Goal: Task Accomplishment & Management: Manage account settings

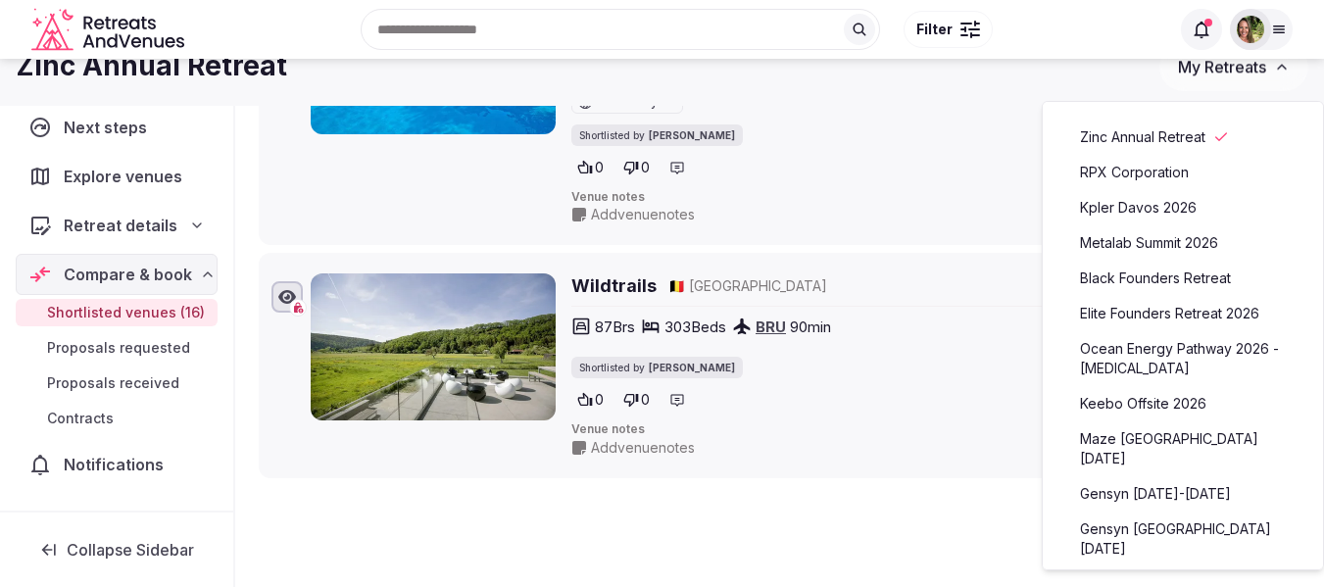
scroll to position [4116, 0]
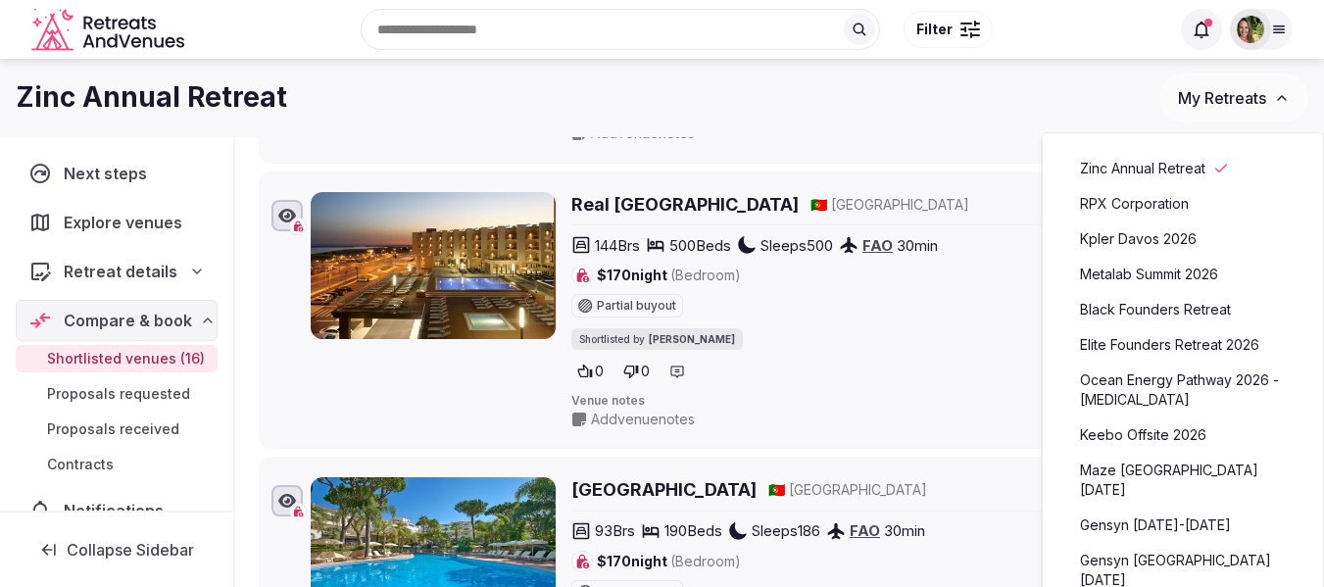
click at [1269, 18] on div at bounding box center [1261, 29] width 63 height 41
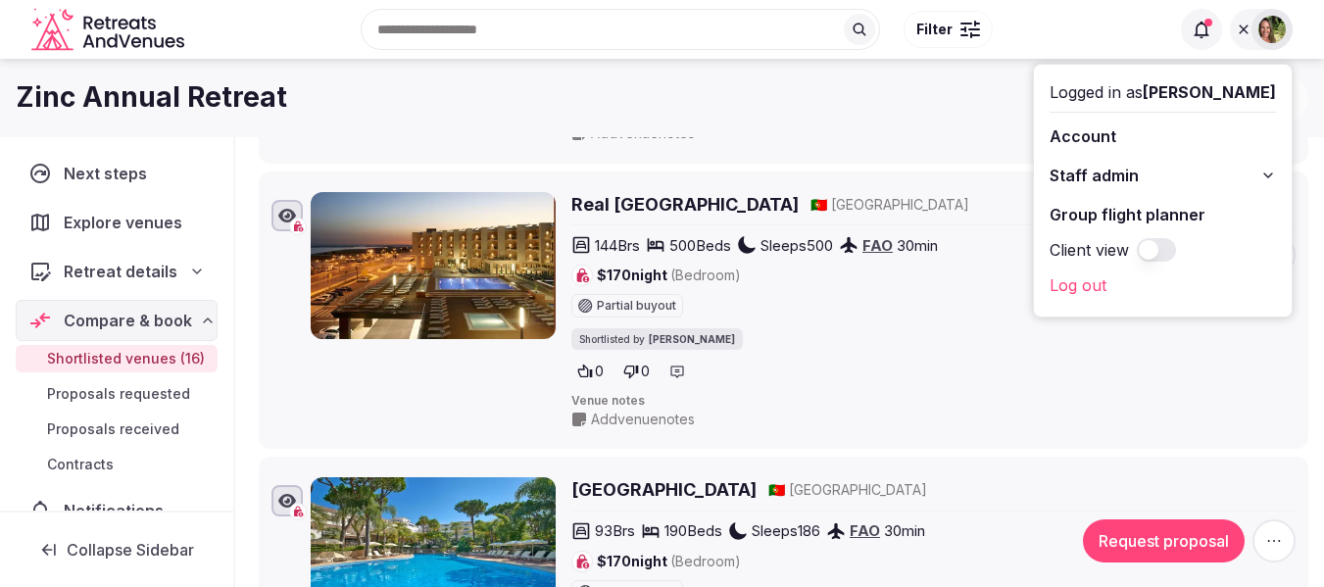
click at [1153, 215] on link "Group flight planner" at bounding box center [1162, 214] width 226 height 31
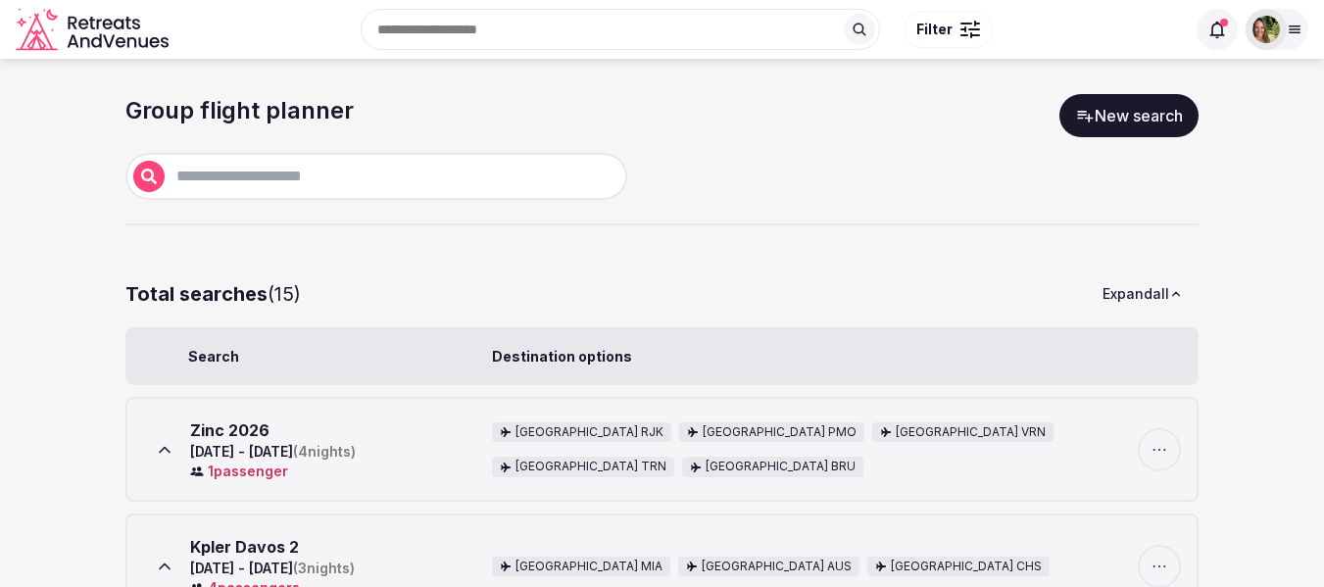
click at [1134, 122] on link "New search" at bounding box center [1128, 115] width 139 height 43
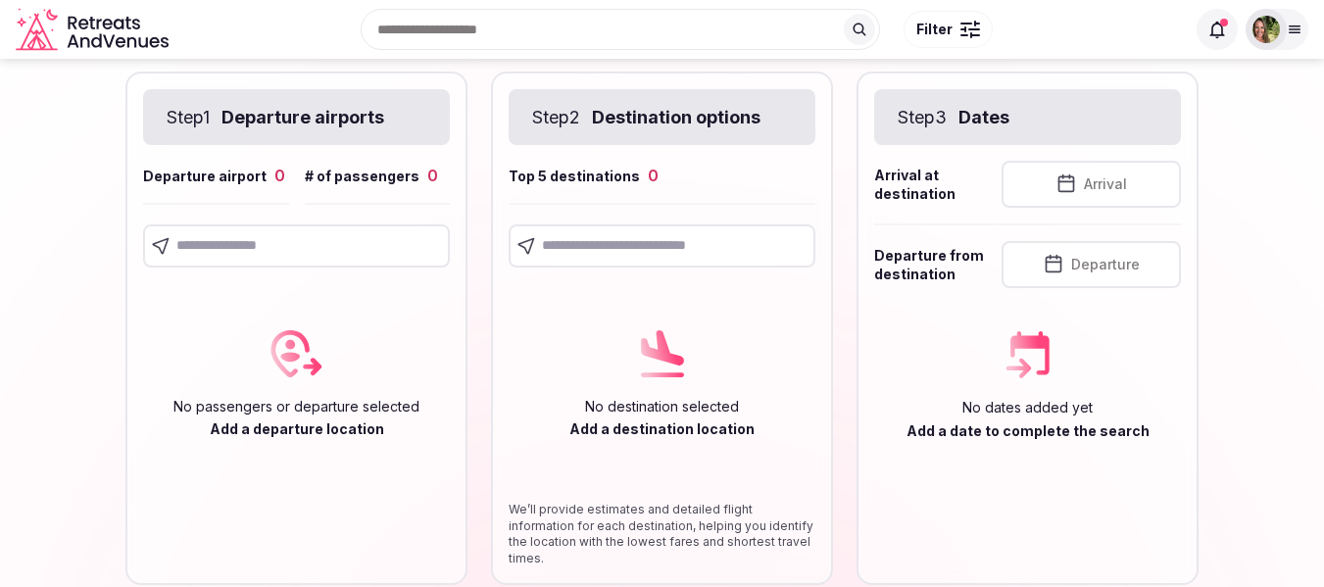
scroll to position [98, 0]
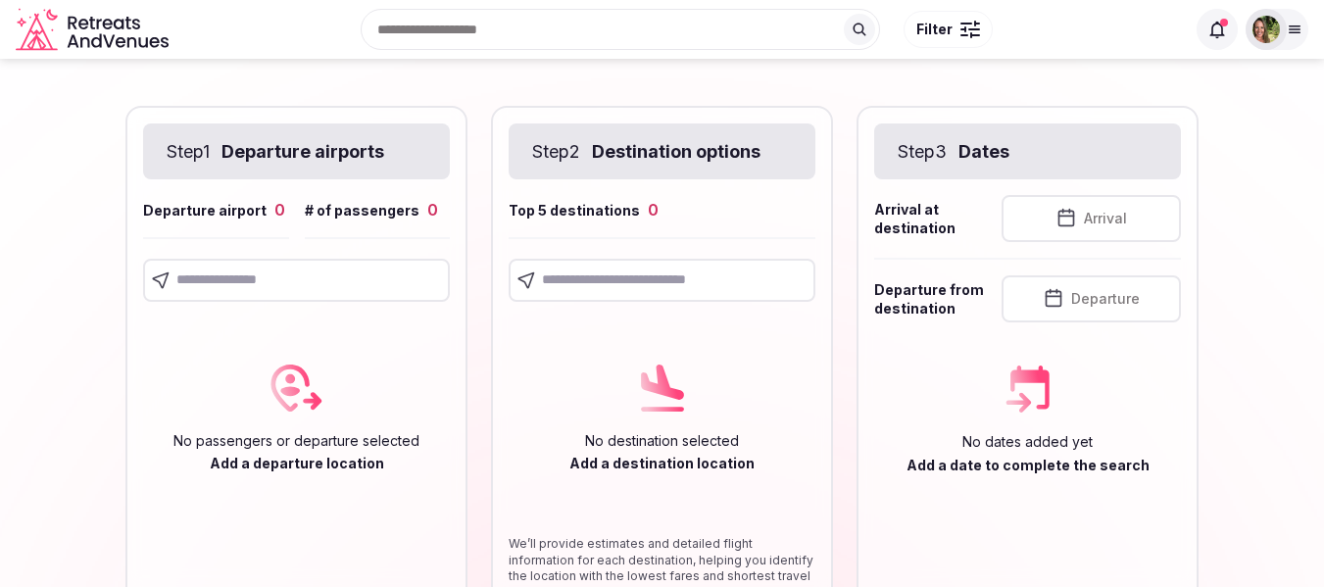
click at [238, 277] on input "text" at bounding box center [296, 280] width 307 height 43
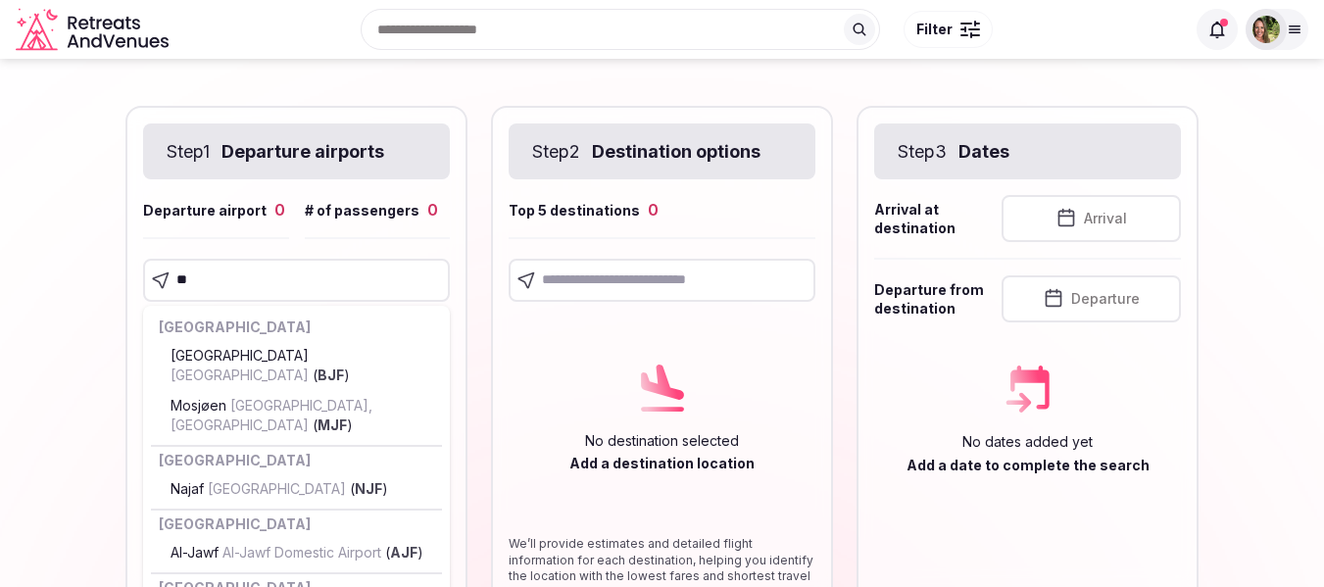
type input "***"
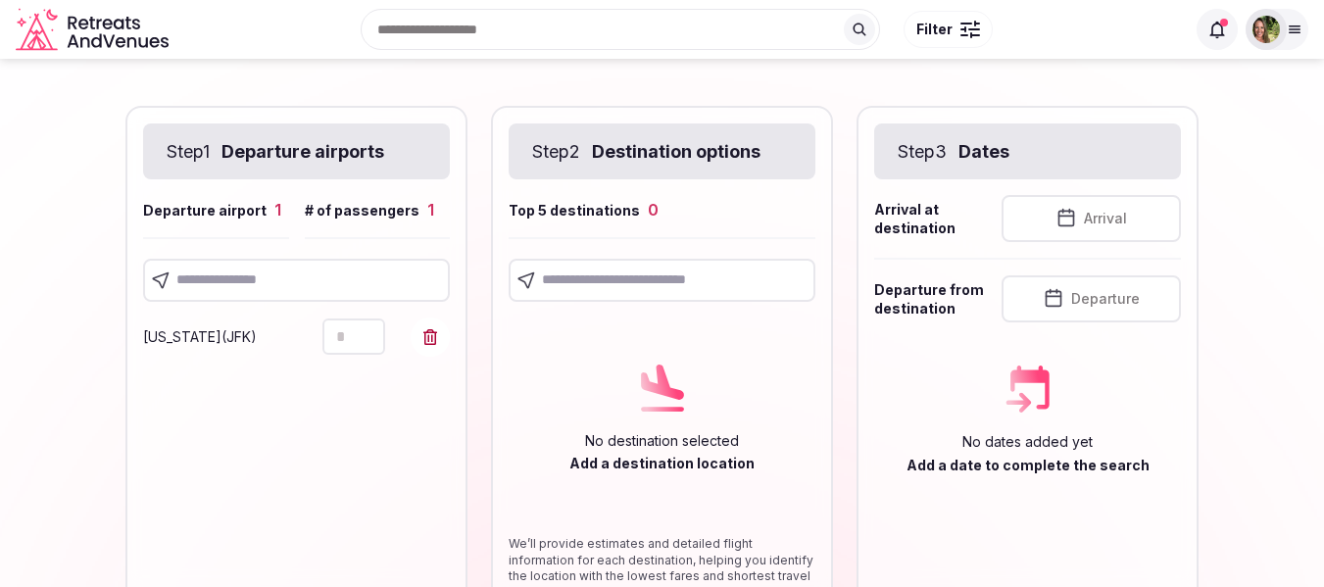
click at [237, 283] on input "text" at bounding box center [296, 280] width 307 height 43
type input "*"
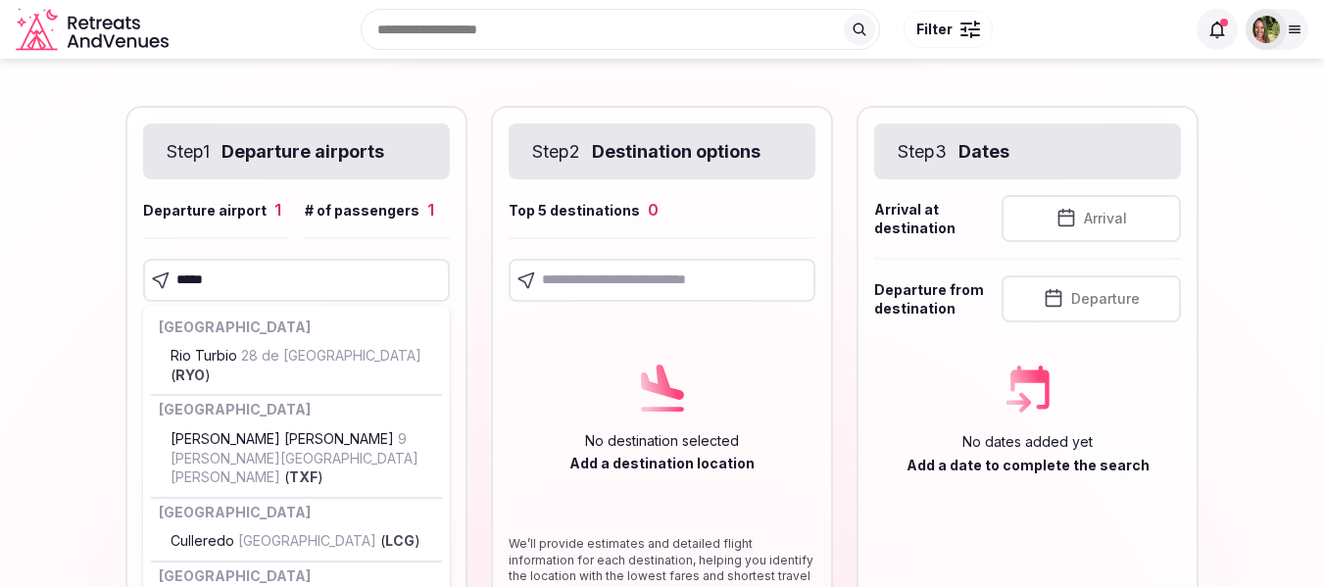
type input "******"
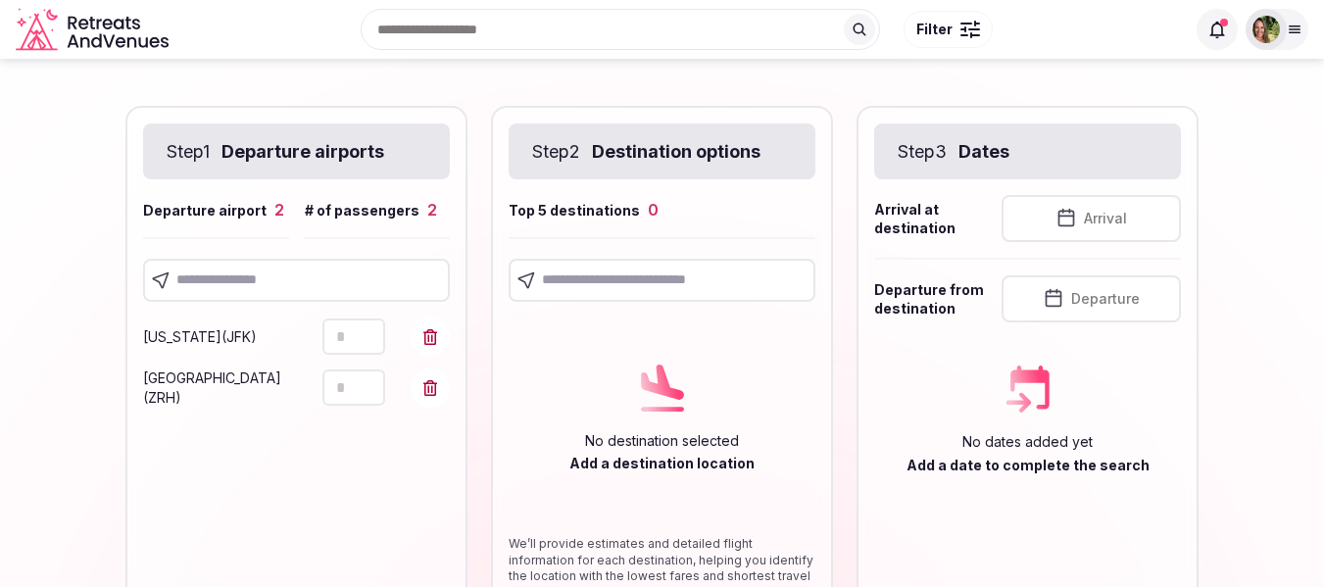
click at [250, 276] on input "text" at bounding box center [296, 280] width 307 height 43
click at [250, 276] on input "***" at bounding box center [296, 280] width 307 height 43
drag, startPoint x: 252, startPoint y: 271, endPoint x: 151, endPoint y: 274, distance: 101.0
click at [151, 274] on div "***" at bounding box center [296, 280] width 307 height 43
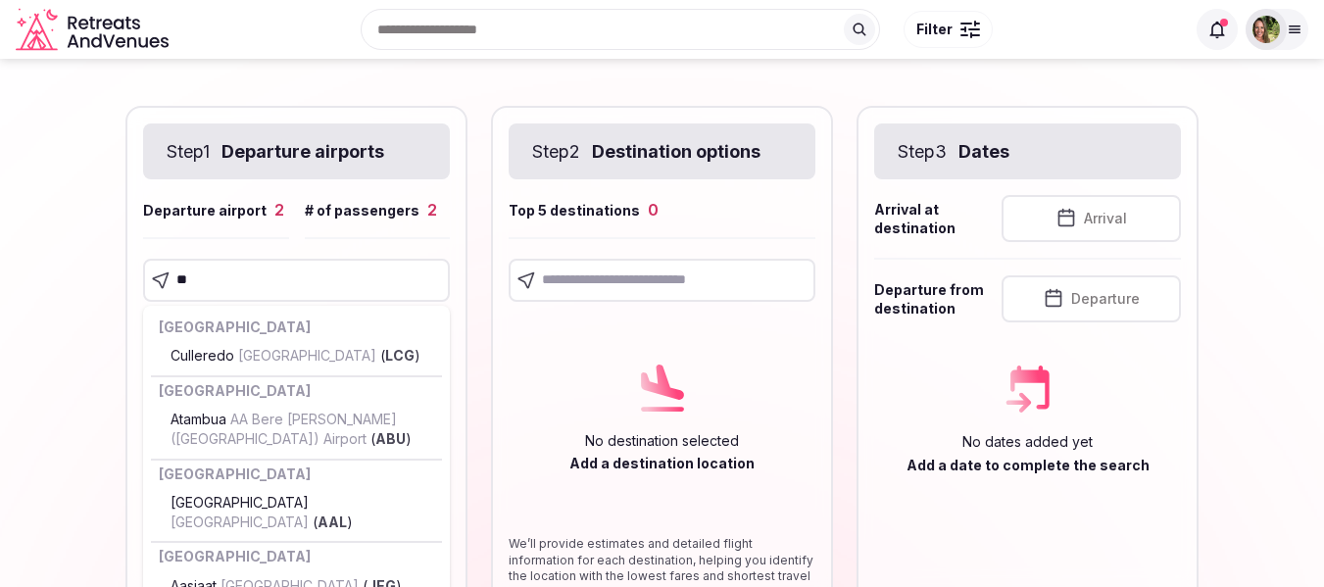
type input "***"
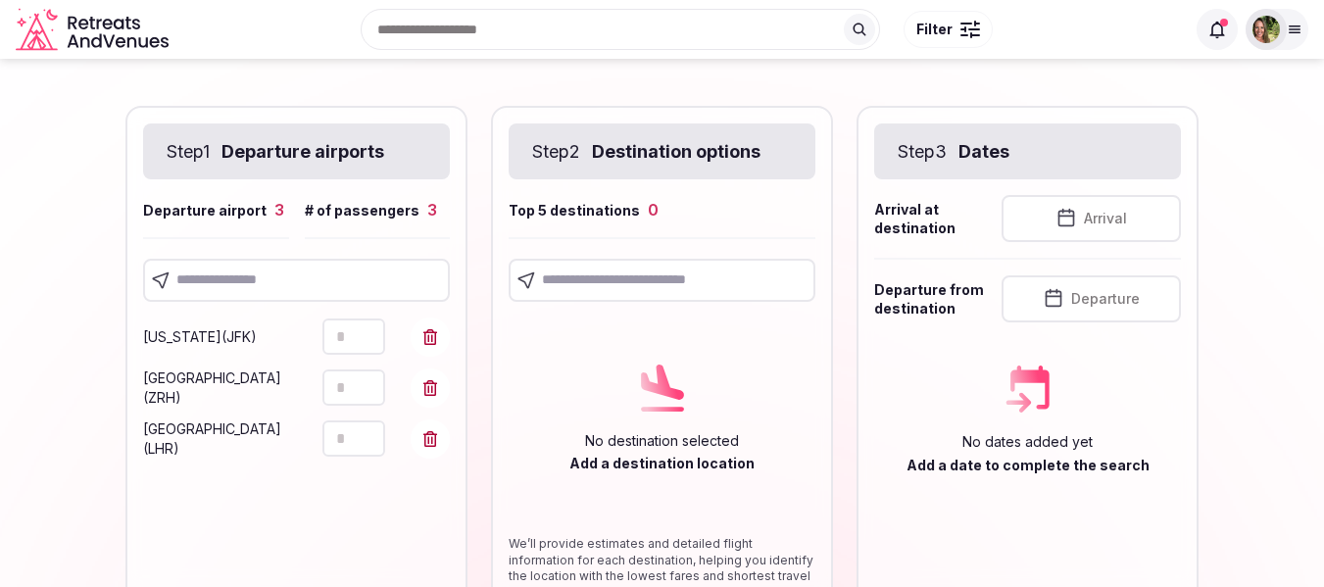
click at [739, 279] on input "text" at bounding box center [662, 280] width 307 height 43
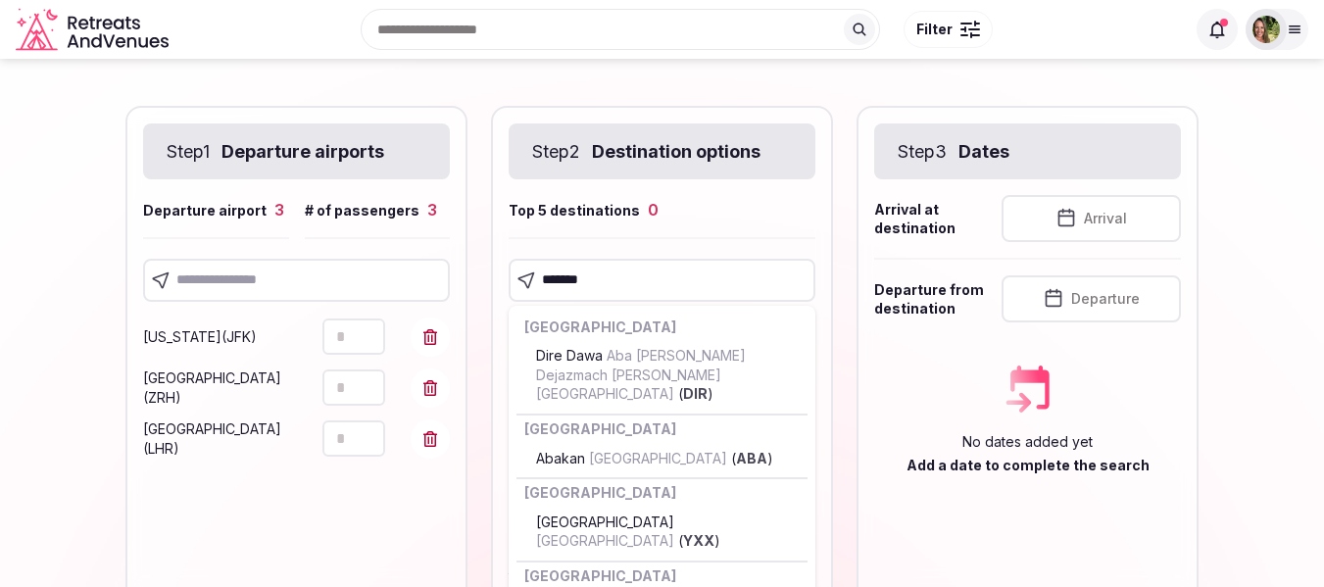
type input "********"
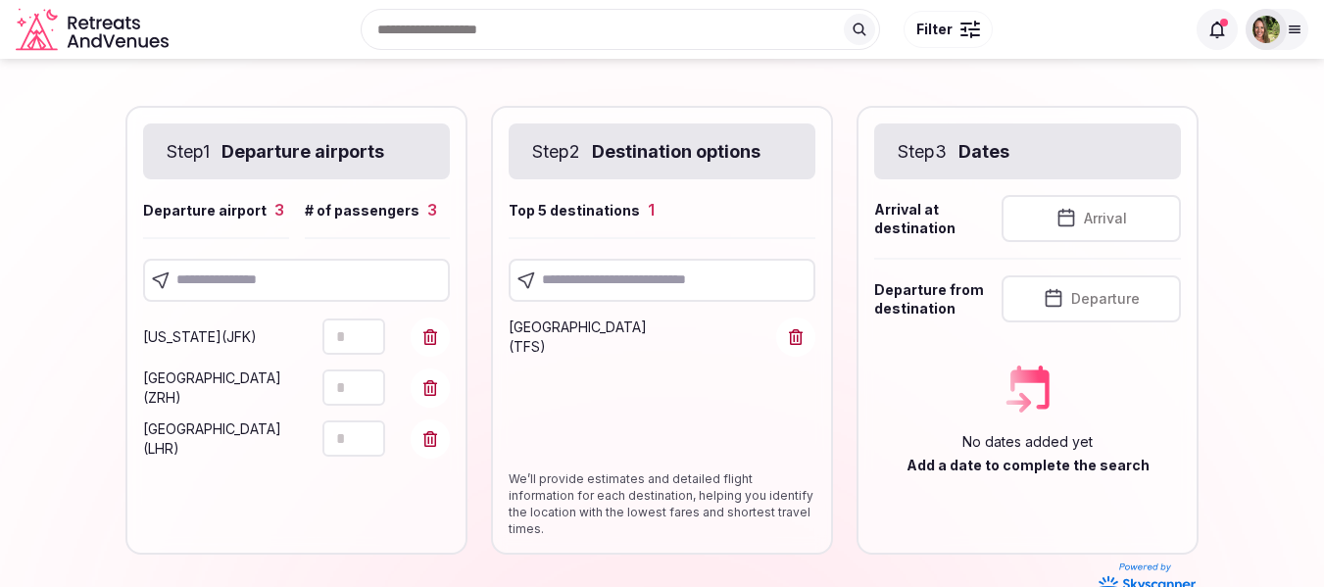
click at [662, 277] on input "text" at bounding box center [662, 280] width 307 height 43
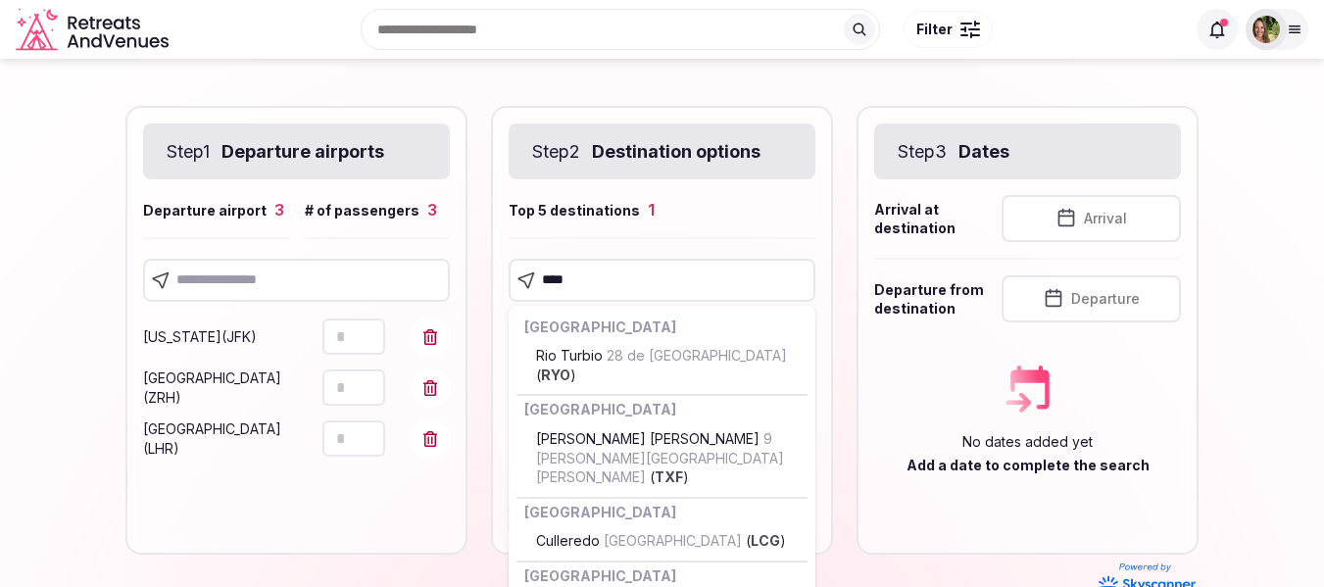
type input "*****"
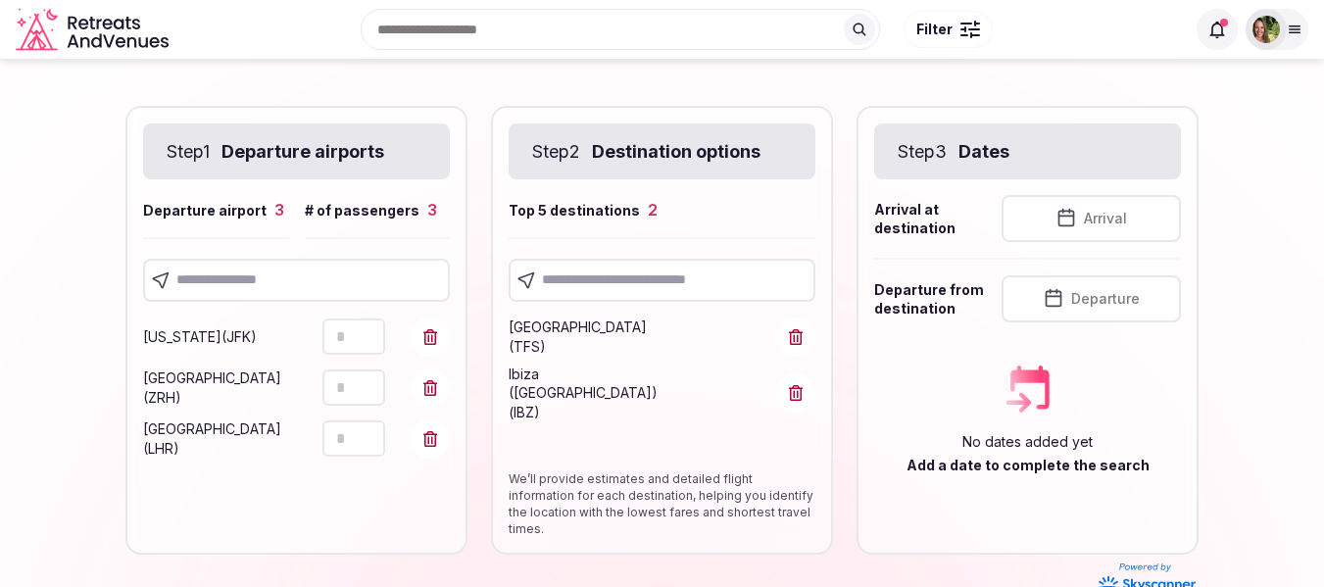
click at [1065, 217] on icon "button" at bounding box center [1065, 217] width 15 height 0
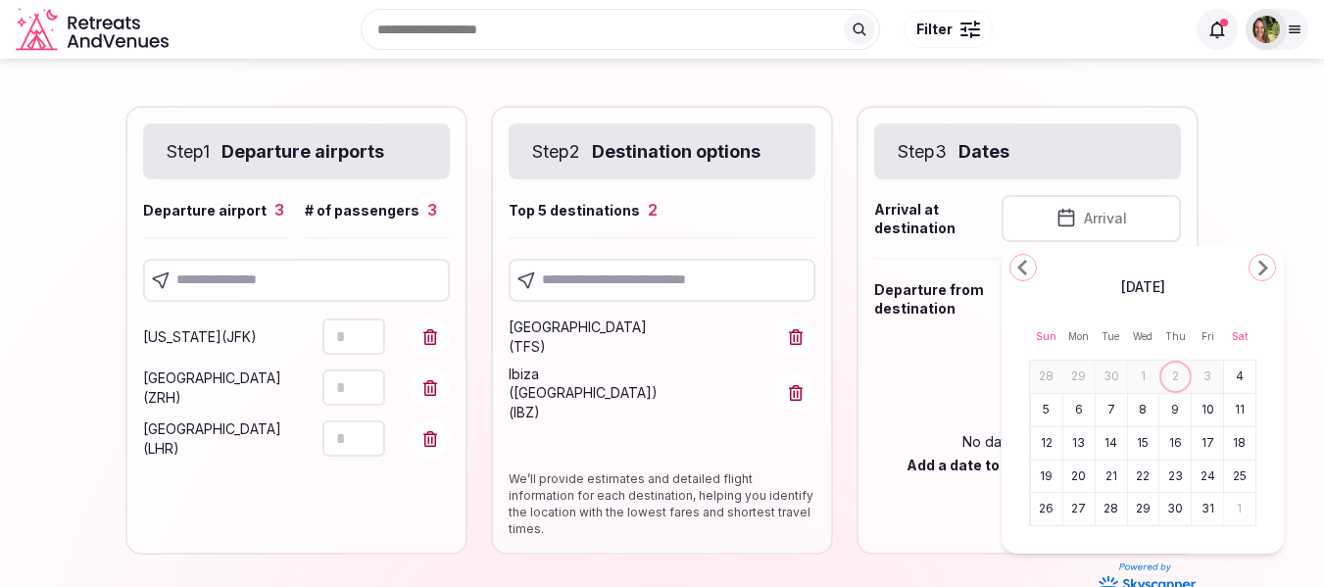
click at [1261, 264] on polygon "Go to the Next Month" at bounding box center [1263, 269] width 10 height 16
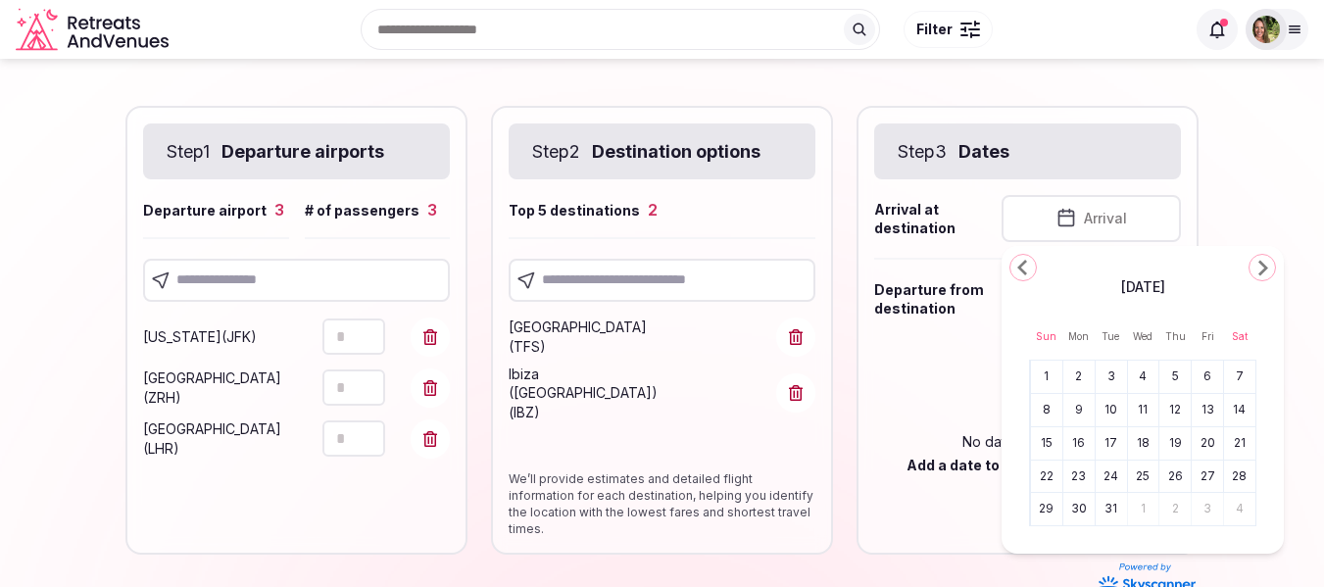
click at [1261, 264] on polygon "Go to the Next Month" at bounding box center [1263, 269] width 10 height 16
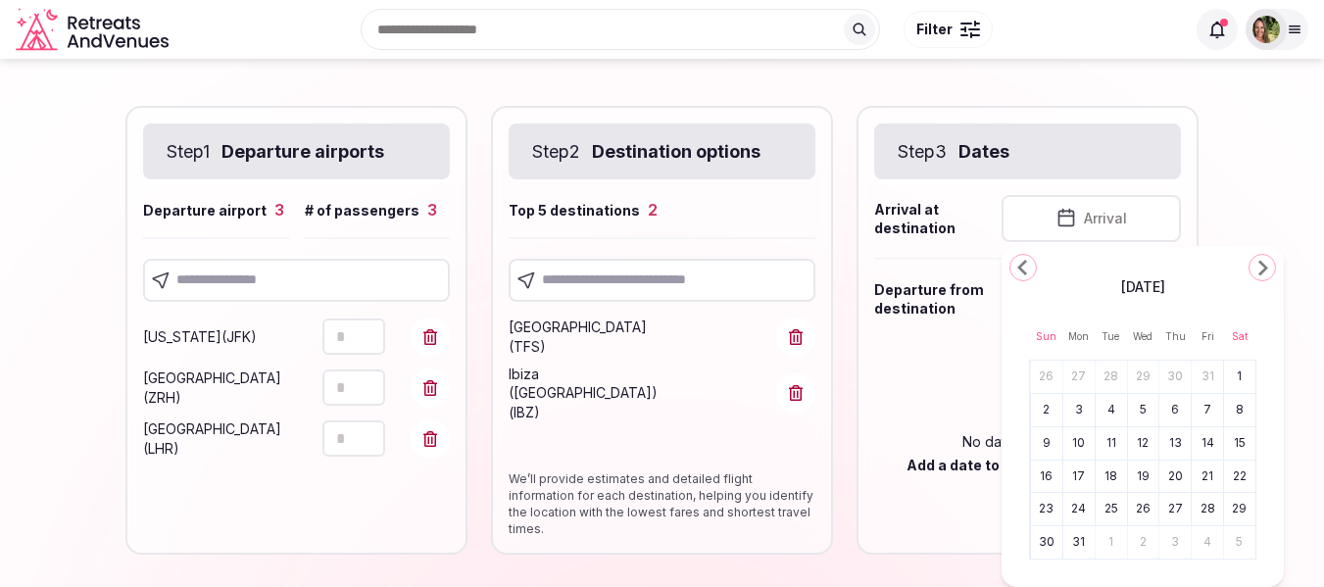
click at [1078, 472] on button "17" at bounding box center [1078, 477] width 27 height 28
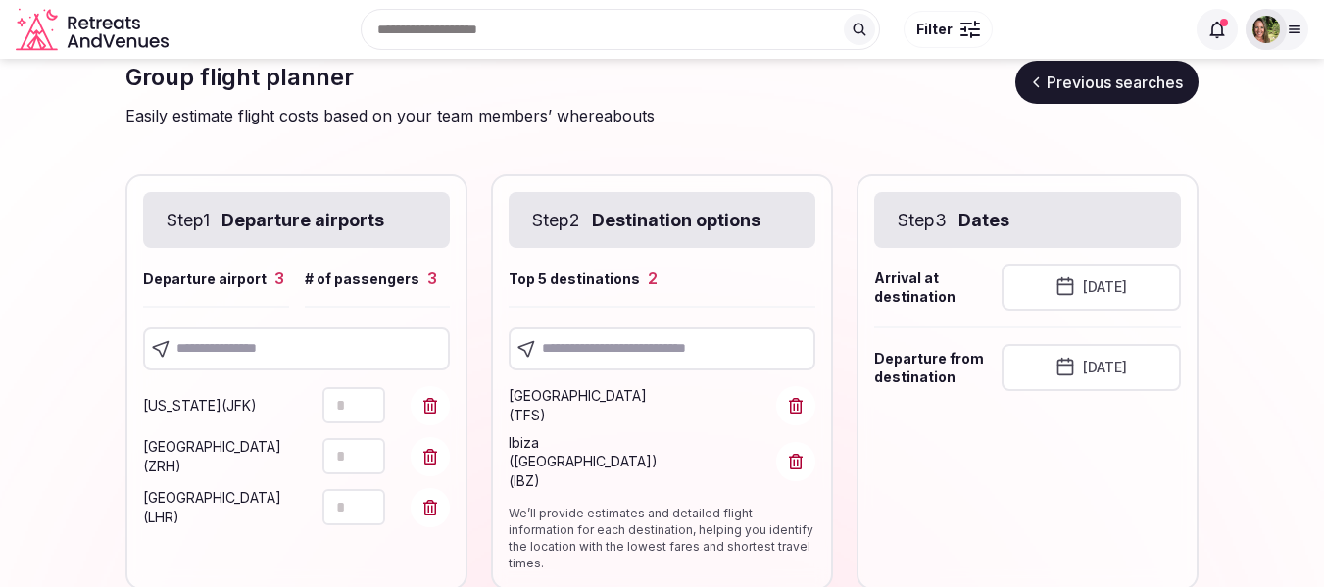
click at [1142, 374] on button "August 17th, 2026" at bounding box center [1090, 367] width 179 height 47
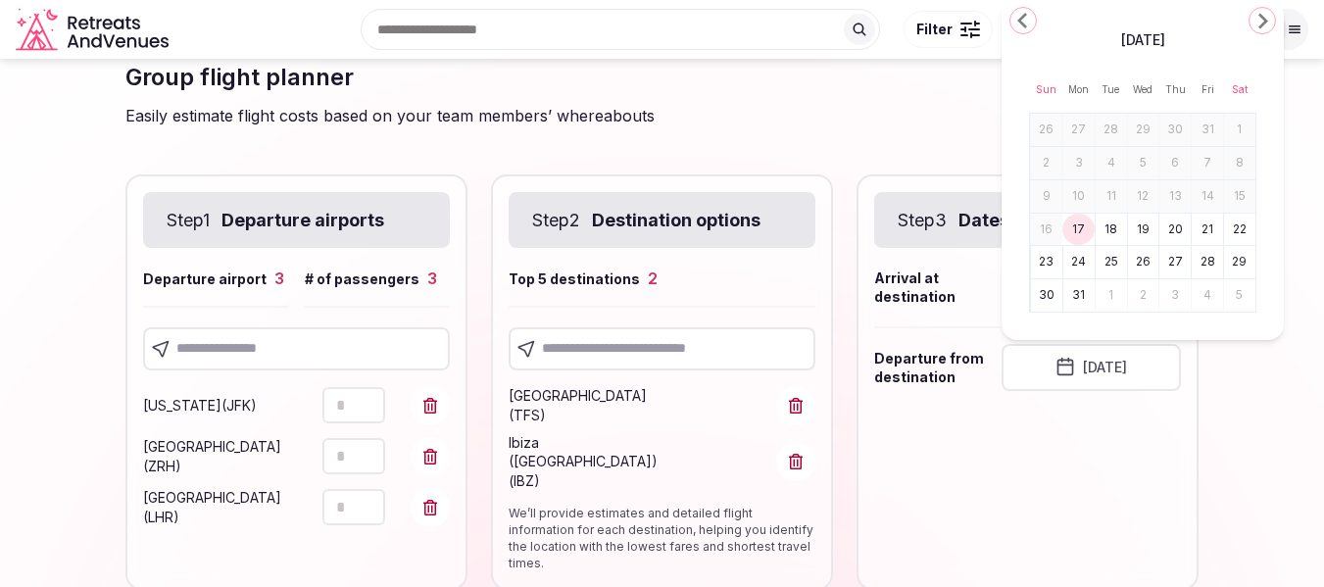
click at [1208, 228] on button "21" at bounding box center [1207, 230] width 27 height 28
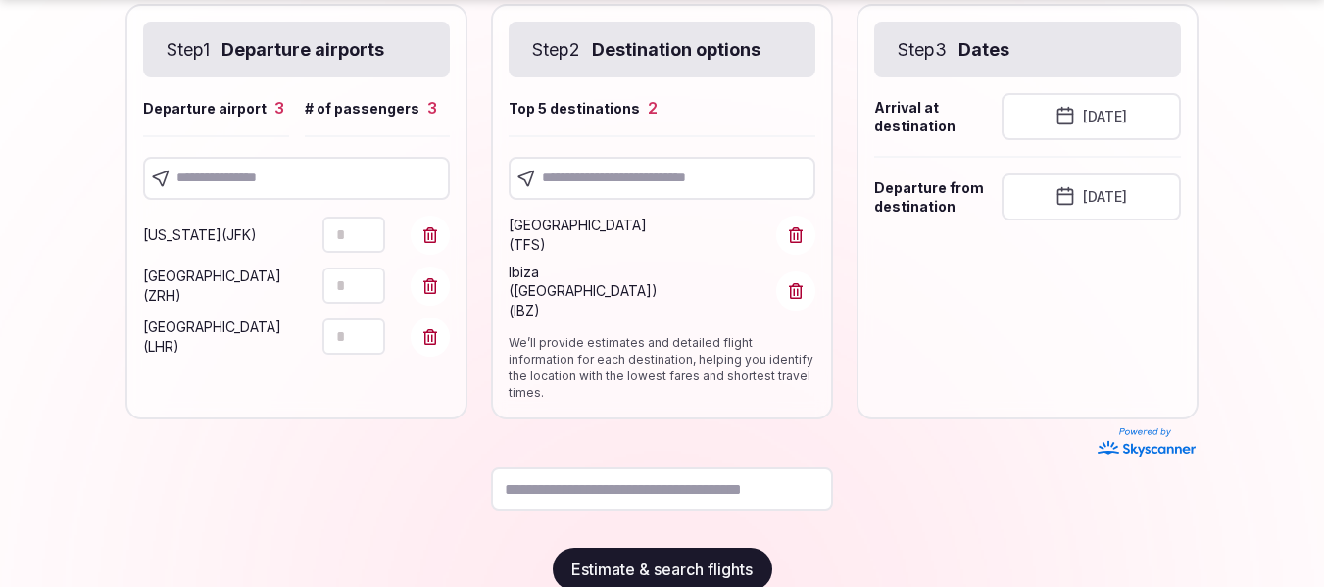
click at [712, 548] on button "Estimate & search flights" at bounding box center [662, 569] width 219 height 43
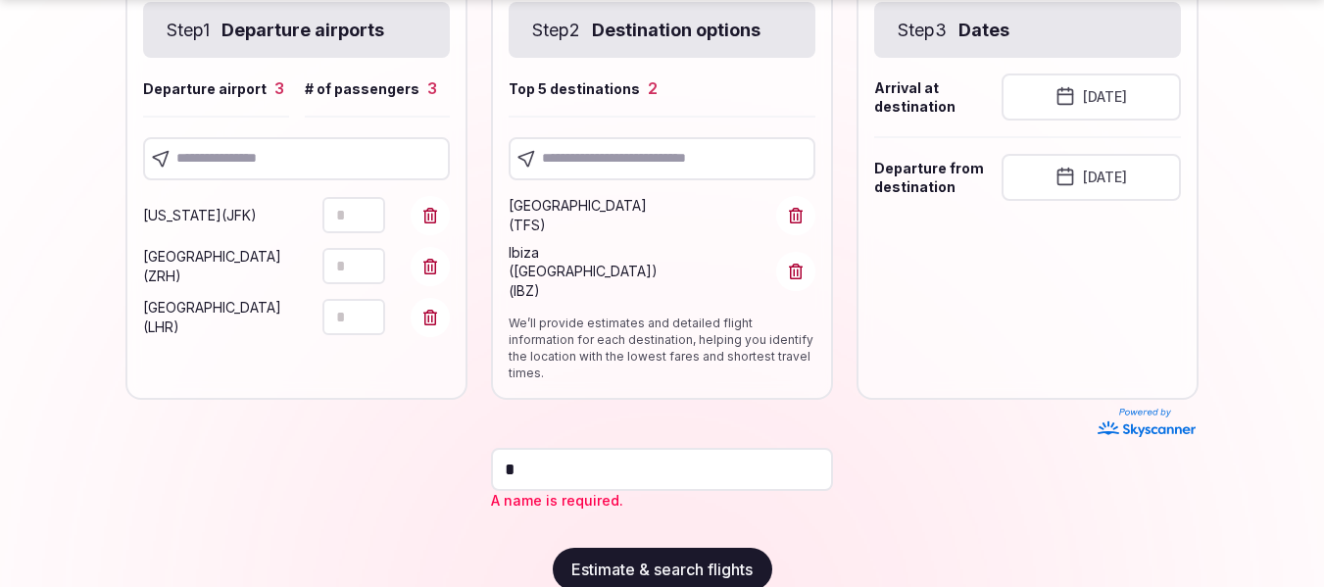
scroll to position [200, 0]
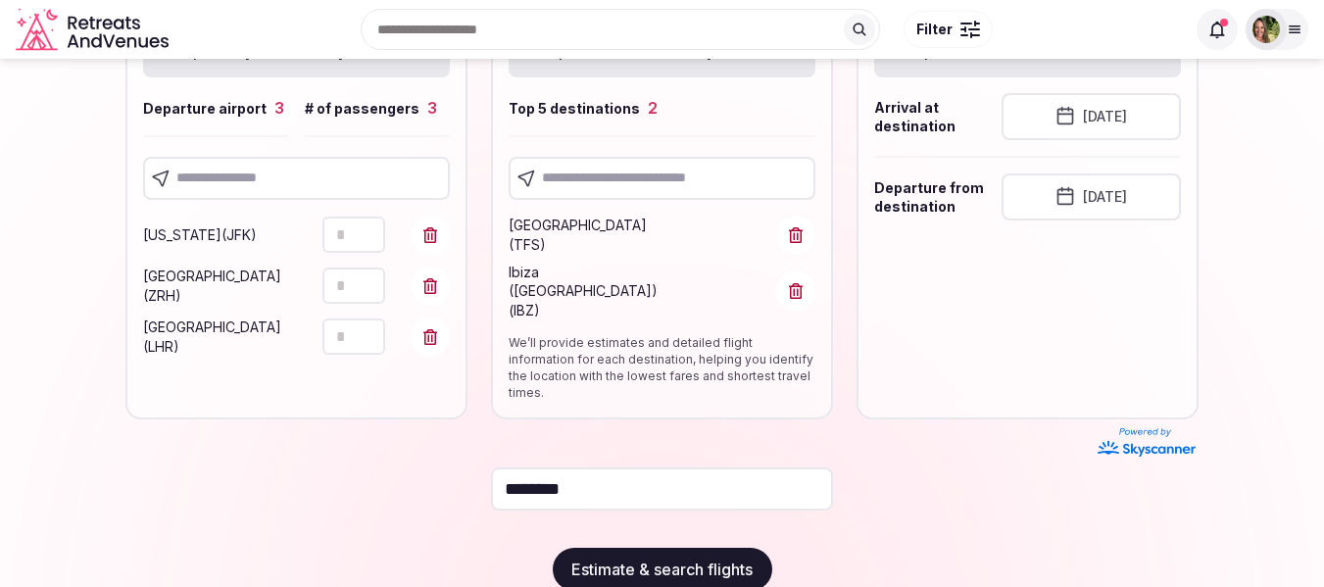
type input "********"
click at [599, 548] on button "Estimate & search flights" at bounding box center [662, 569] width 219 height 43
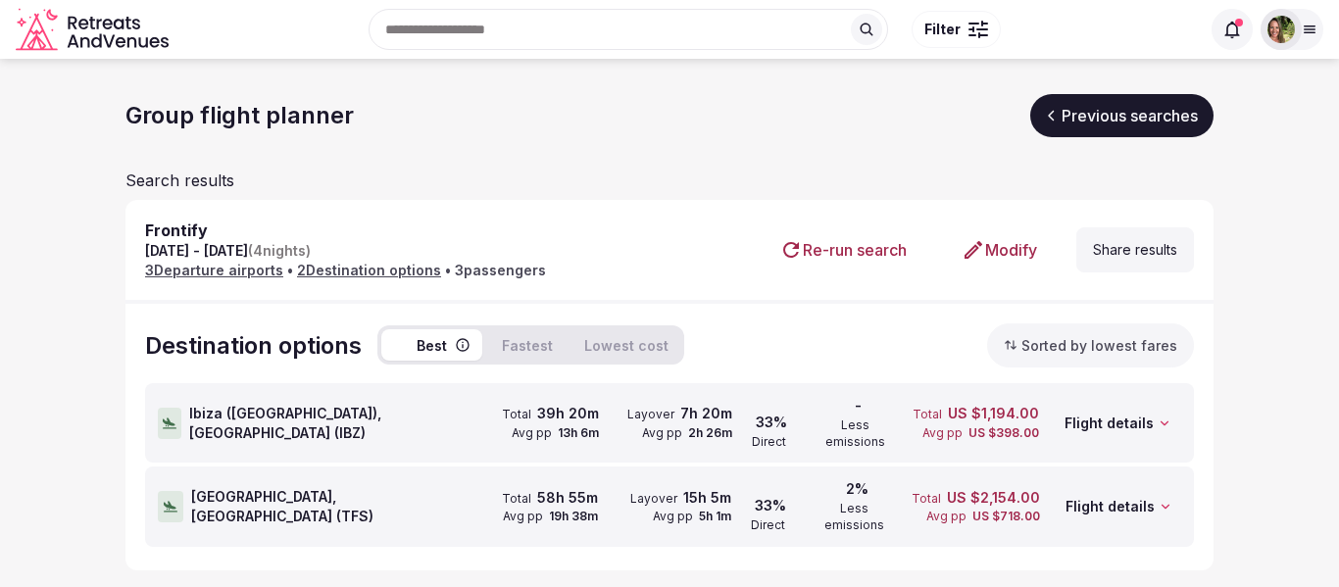
click at [247, 420] on span "Ibiza (Eivissa), Spain ( IBZ )" at bounding box center [326, 423] width 275 height 38
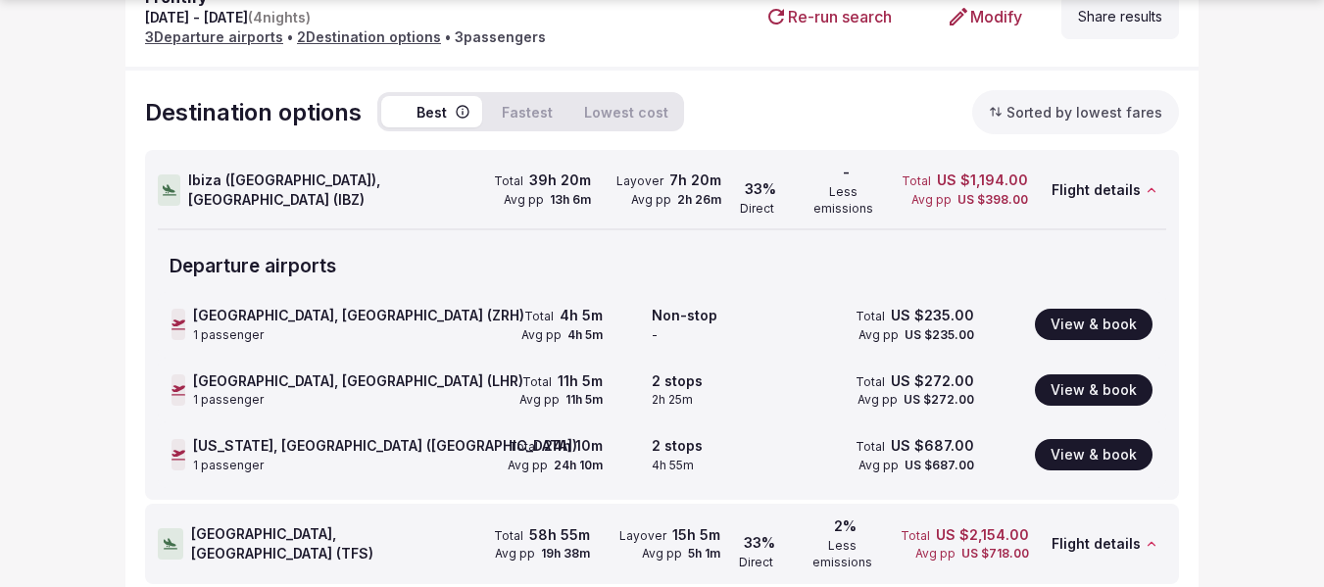
scroll to position [252, 0]
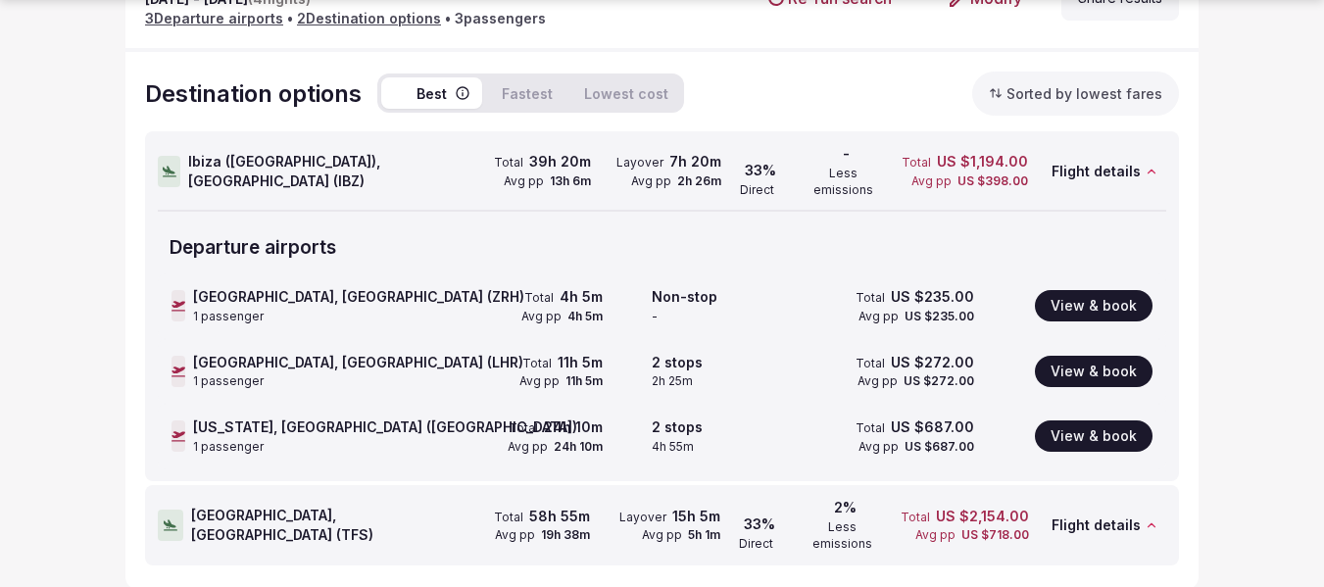
click at [281, 506] on span "Tenerife, Spain ( TFS )" at bounding box center [325, 525] width 269 height 38
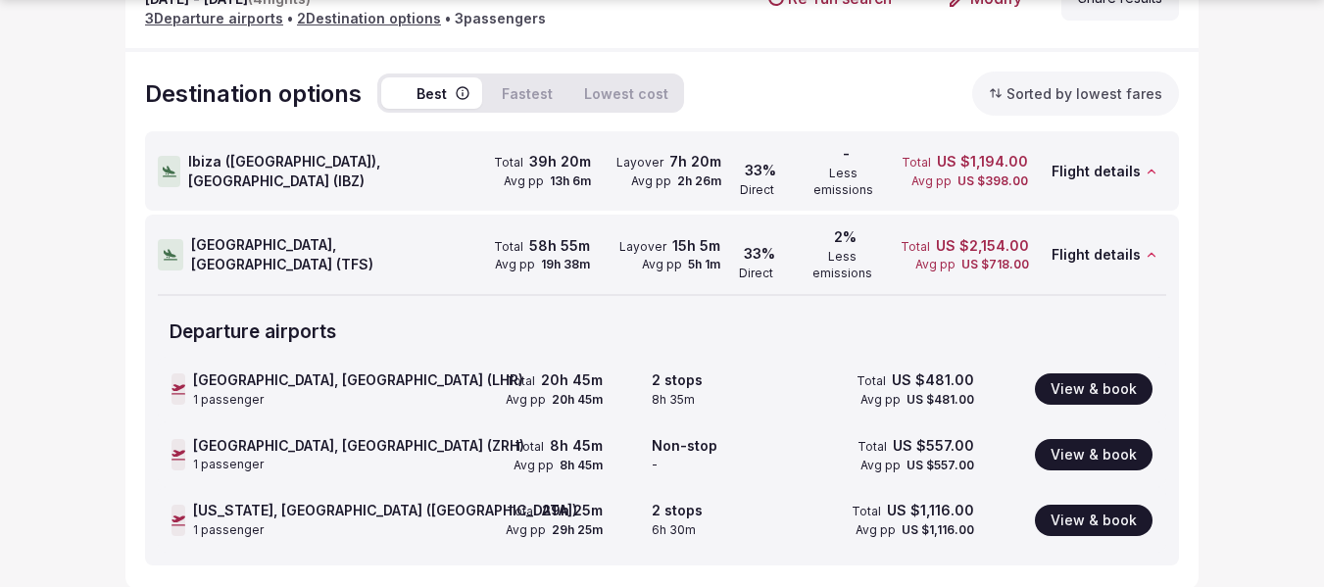
click at [277, 168] on span "Ibiza (Eivissa), Spain ( IBZ )" at bounding box center [323, 171] width 271 height 38
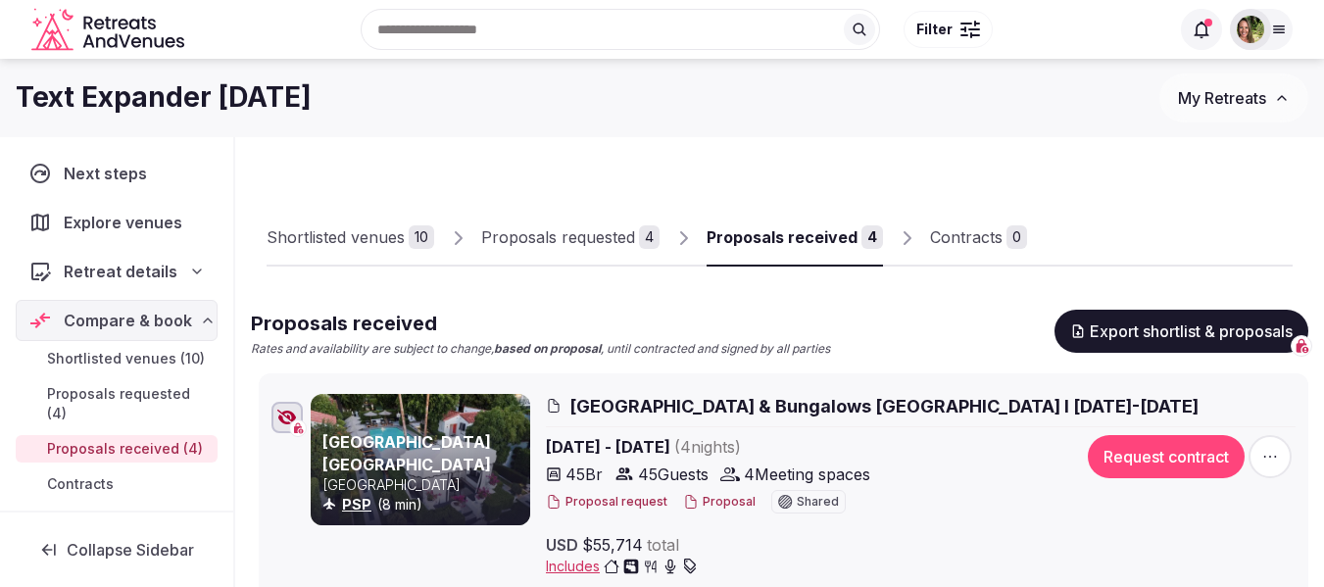
click at [1208, 95] on span "My Retreats" at bounding box center [1222, 98] width 88 height 20
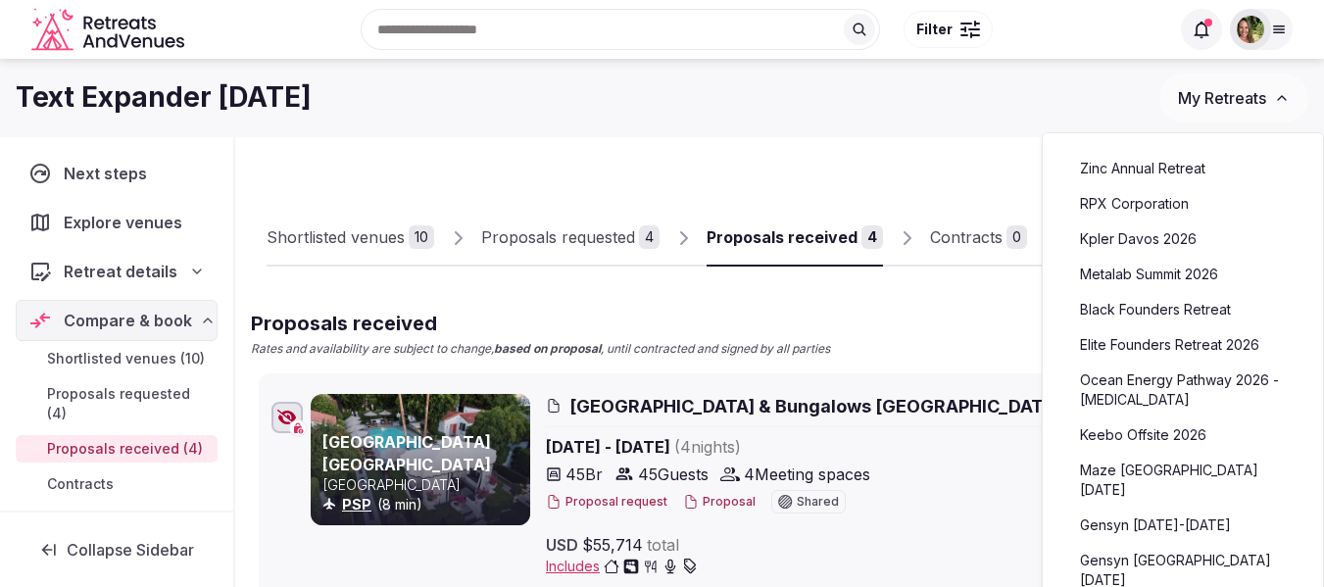
scroll to position [98, 0]
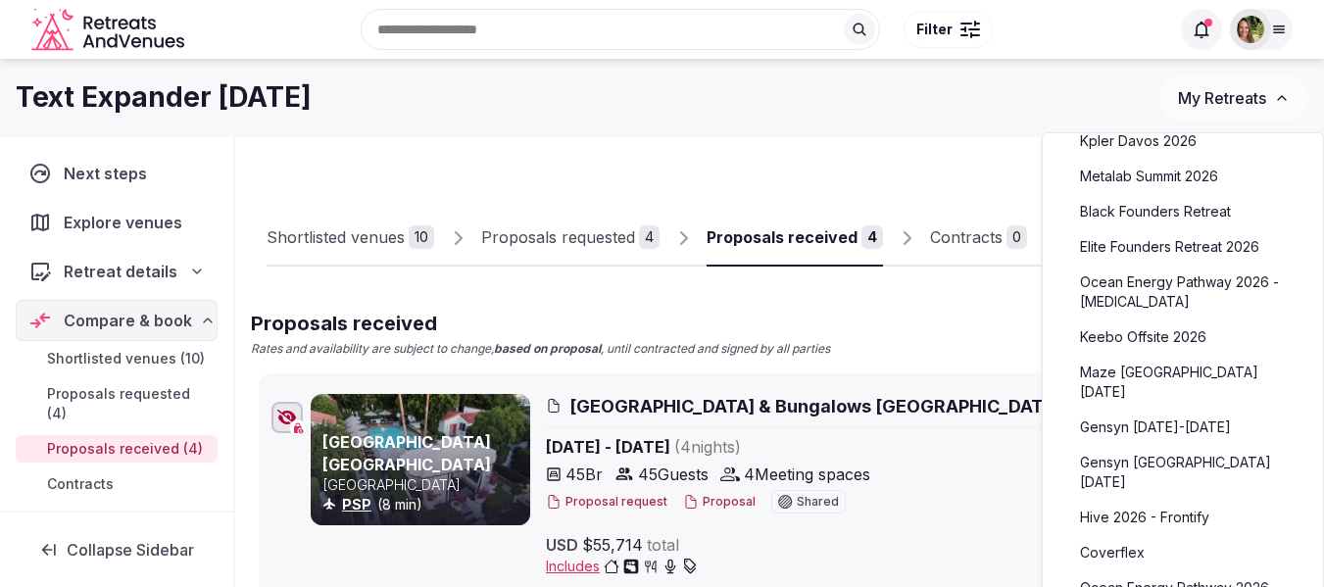
click at [1153, 502] on link "Hive 2026 - Frontify" at bounding box center [1182, 517] width 241 height 31
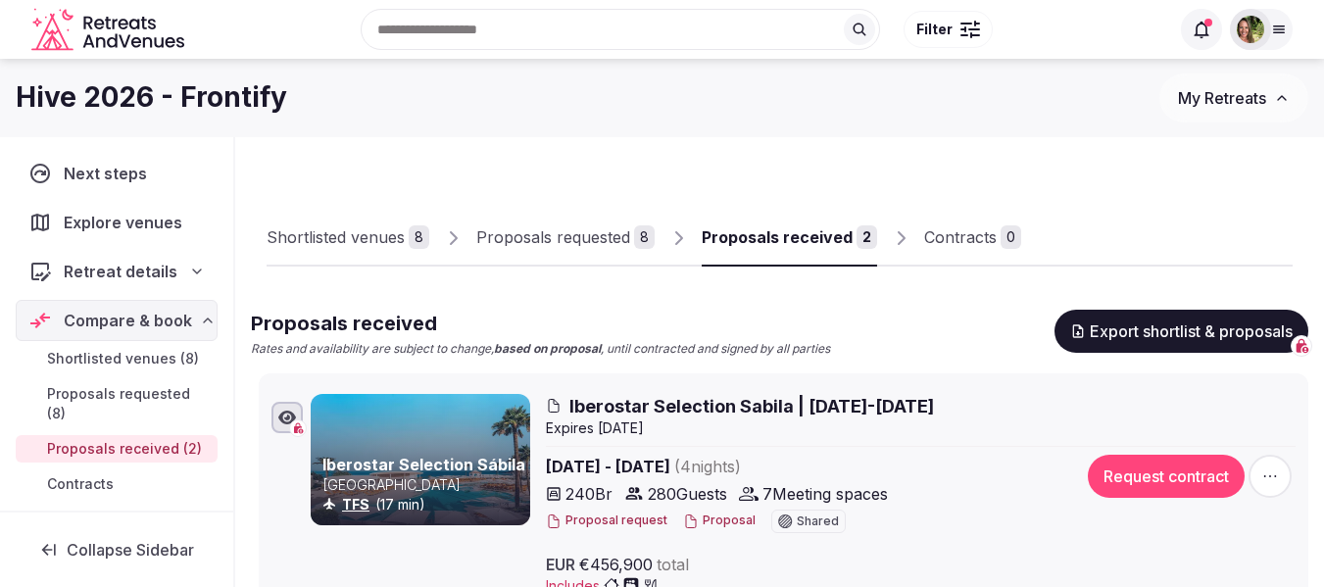
click at [809, 243] on div "Proposals received" at bounding box center [777, 237] width 151 height 24
click at [1225, 96] on span "My Retreats" at bounding box center [1222, 98] width 88 height 20
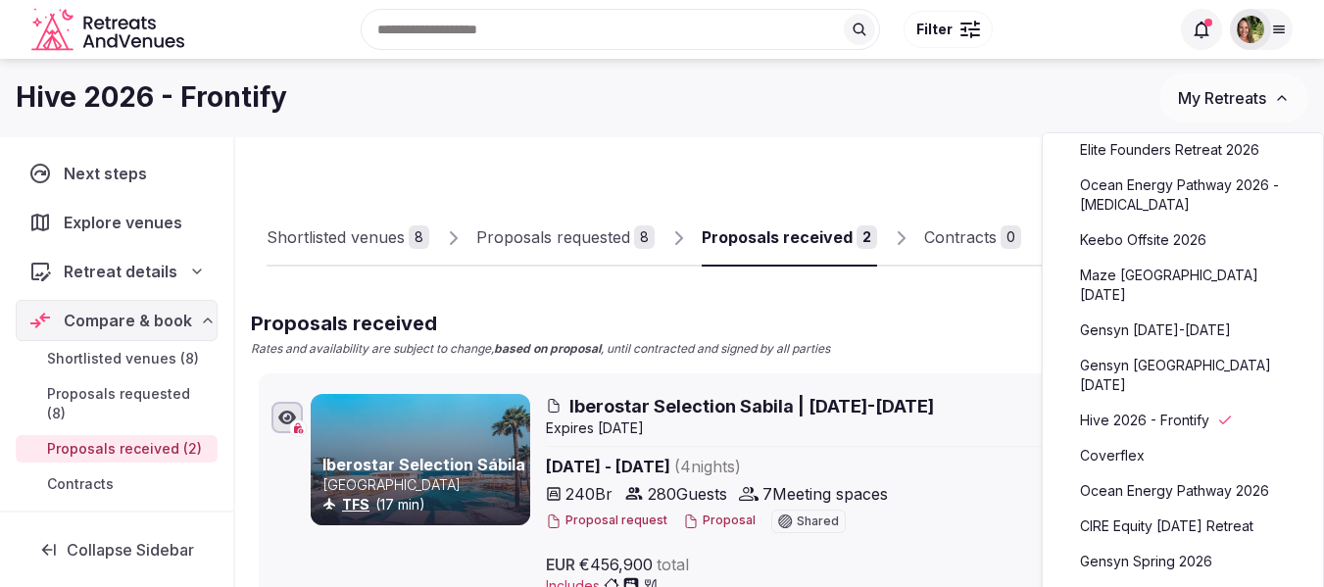
scroll to position [196, 0]
click at [1136, 474] on link "Ocean Energy Pathway 2026" at bounding box center [1182, 489] width 241 height 31
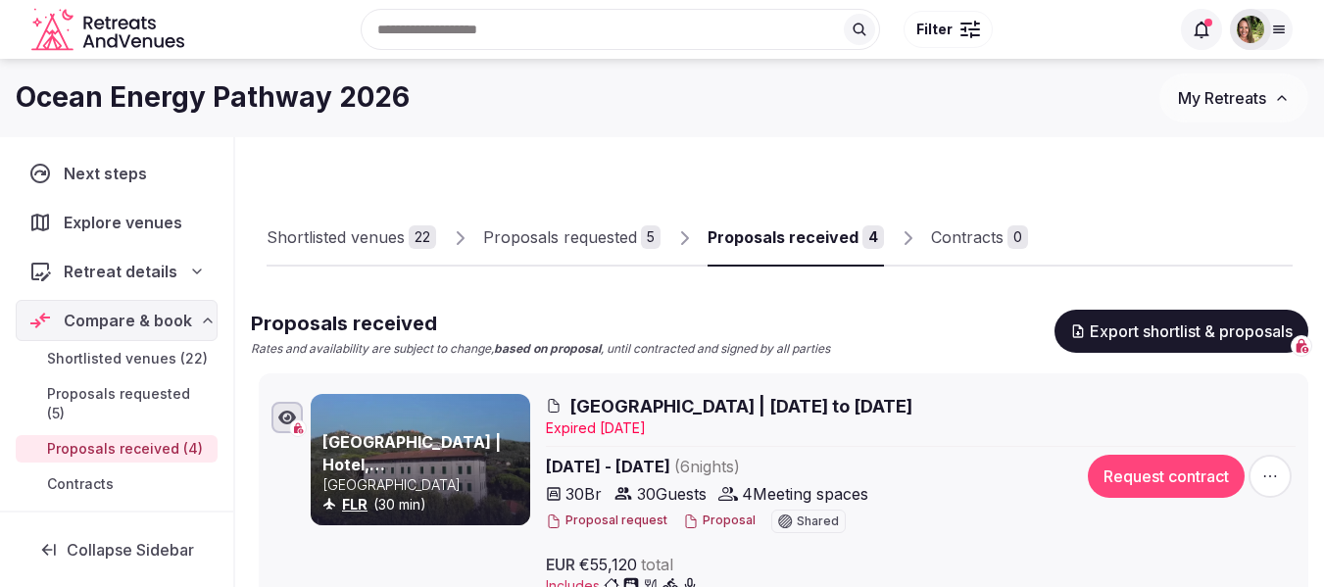
click at [1280, 20] on div at bounding box center [1261, 29] width 63 height 41
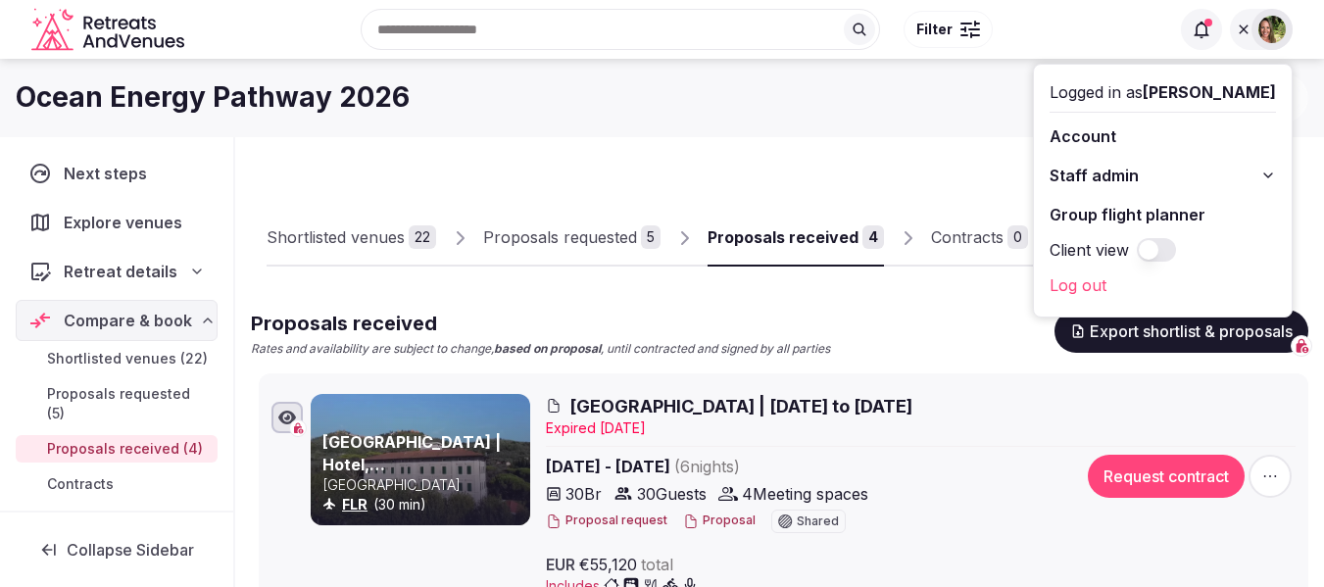
click at [967, 133] on div "Ocean Energy Pathway 2026 My Retreats" at bounding box center [662, 98] width 1324 height 78
click at [1238, 25] on icon at bounding box center [1244, 30] width 16 height 16
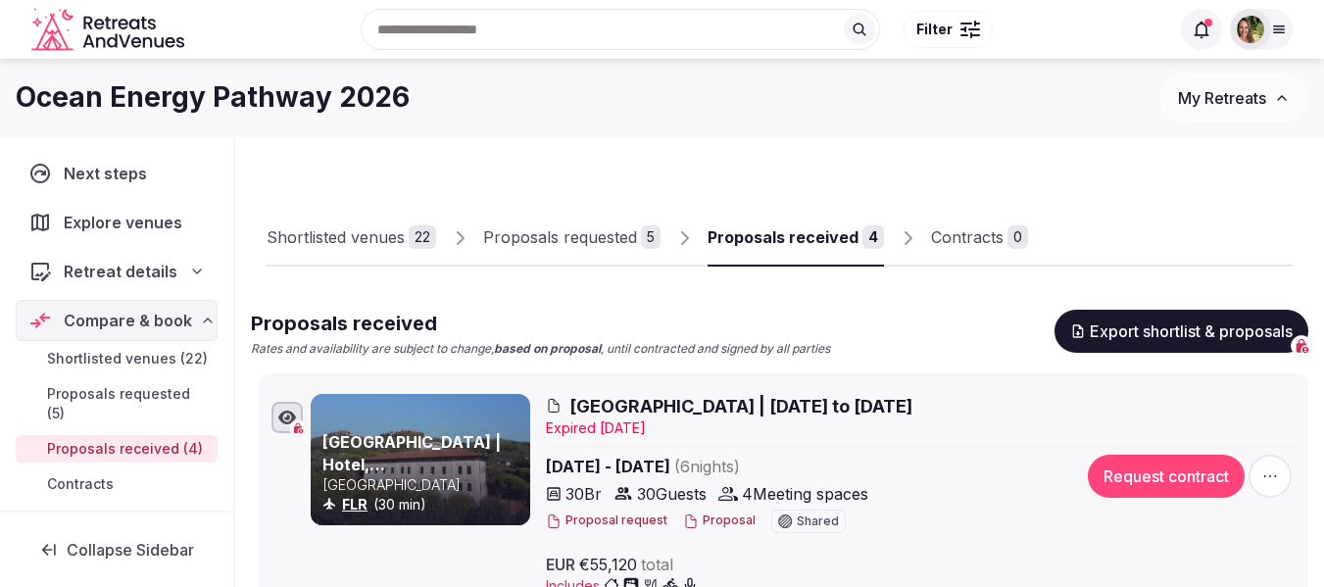
click at [1223, 98] on span "My Retreats" at bounding box center [1222, 98] width 88 height 20
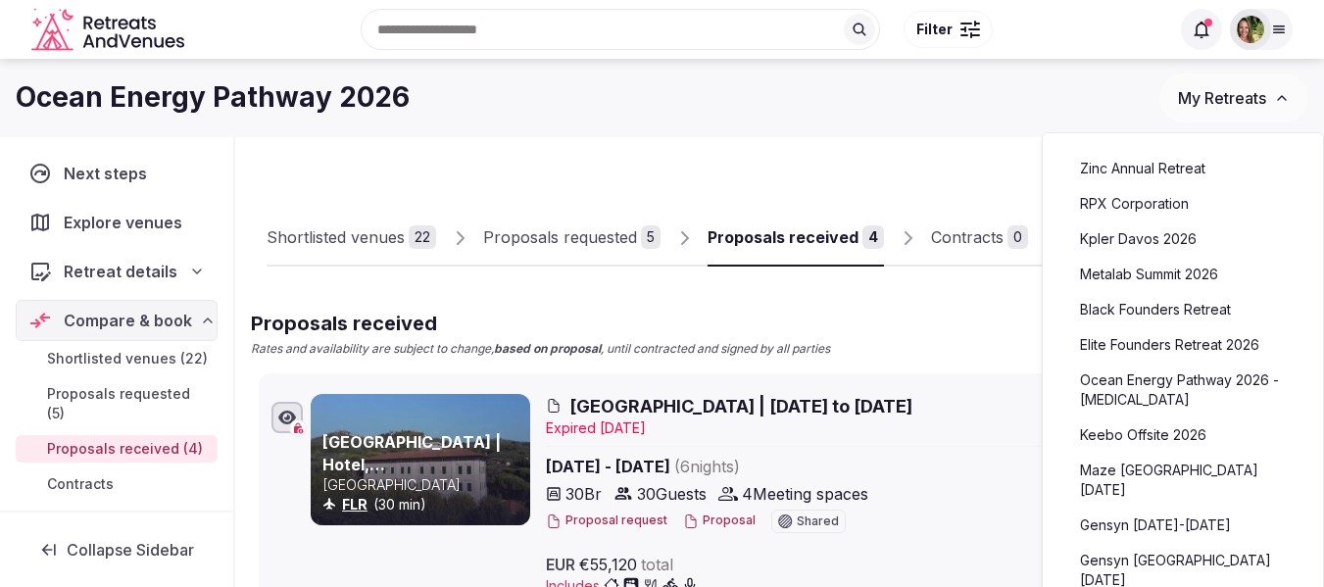
click at [1154, 228] on link "Kpler Davos 2026" at bounding box center [1182, 238] width 241 height 31
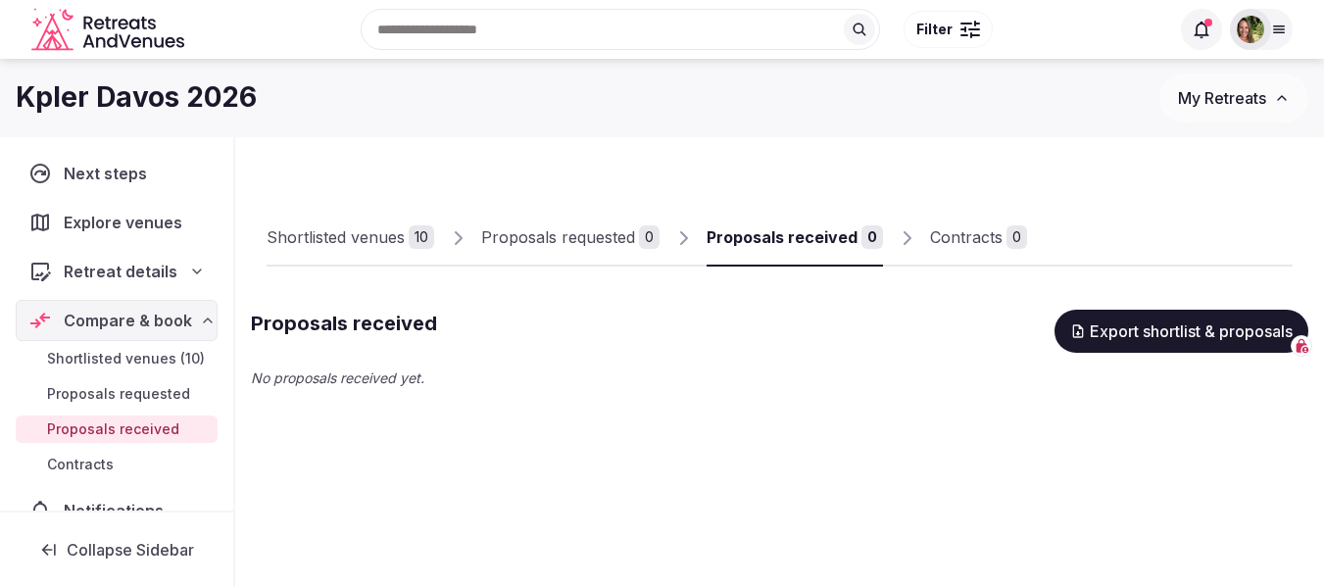
click at [359, 238] on div "Shortlisted venues" at bounding box center [336, 237] width 138 height 24
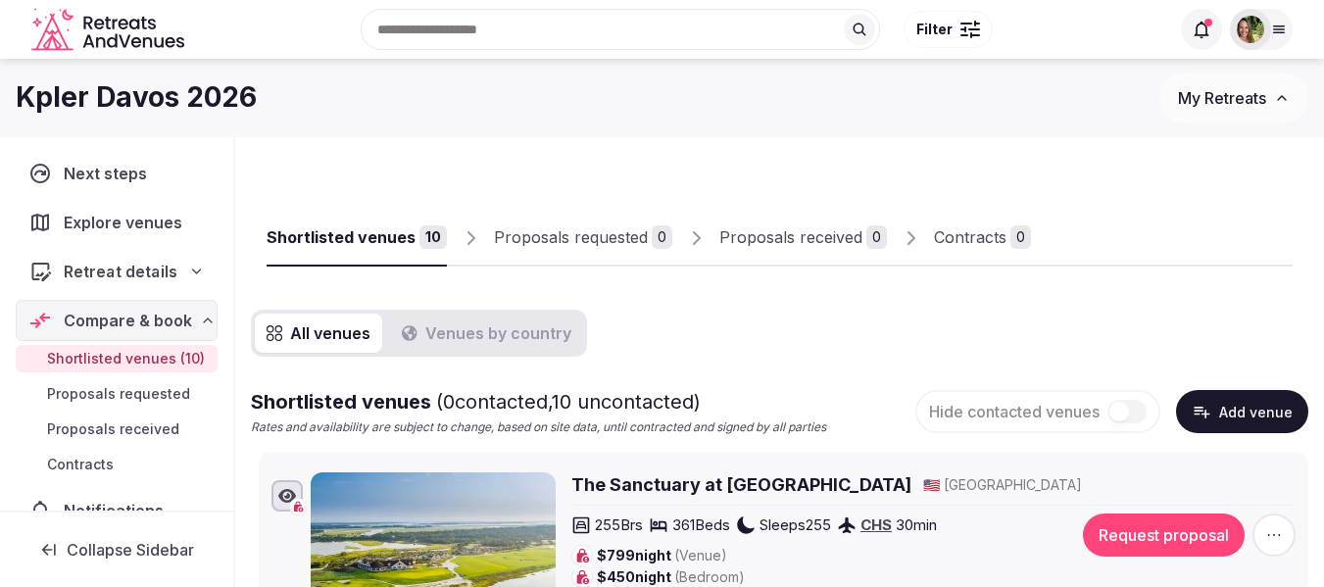
click at [112, 280] on span "Retreat details" at bounding box center [120, 272] width 113 height 24
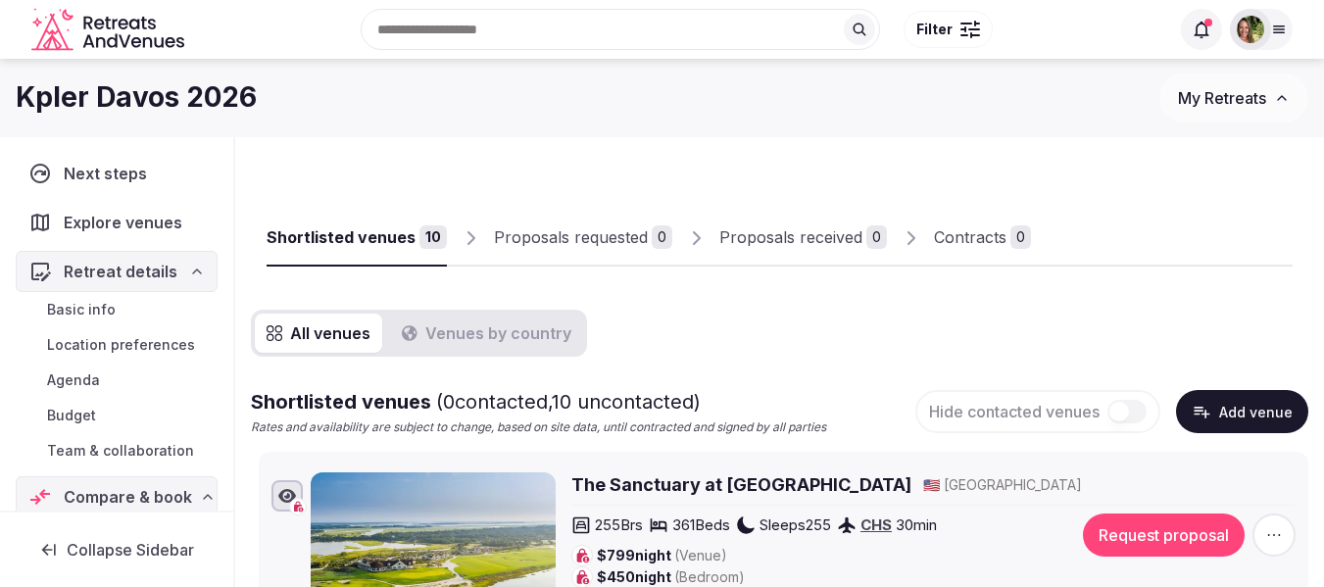
click at [123, 445] on span "Team & collaboration" at bounding box center [120, 451] width 147 height 20
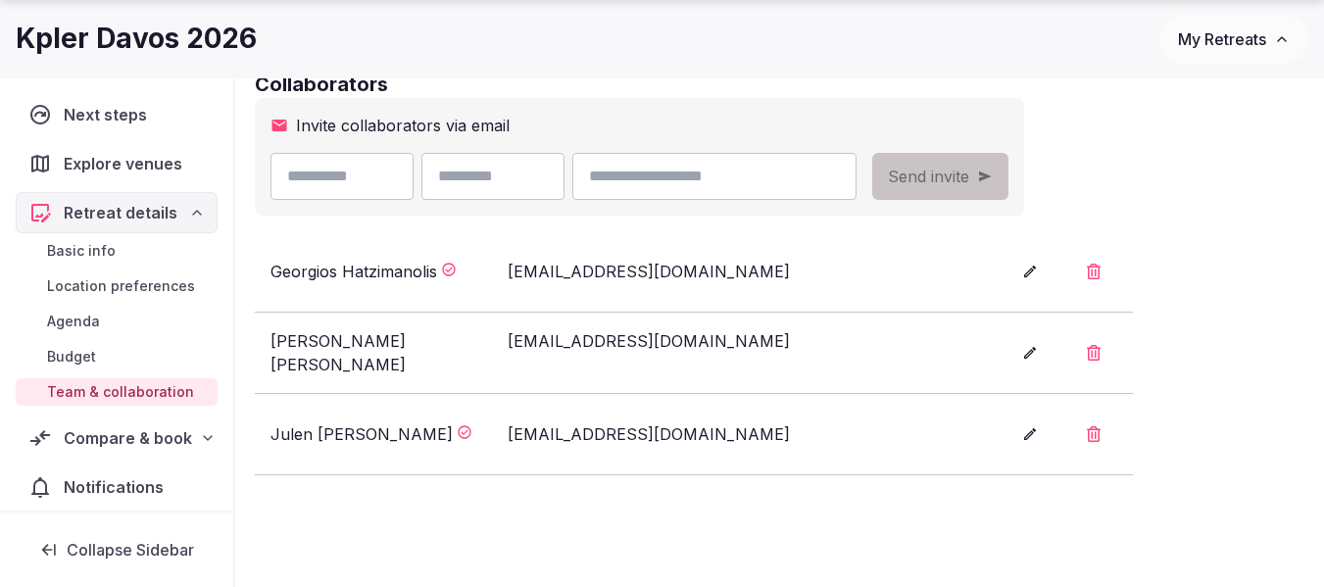
scroll to position [392, 0]
click at [113, 428] on span "Compare & book" at bounding box center [128, 438] width 128 height 24
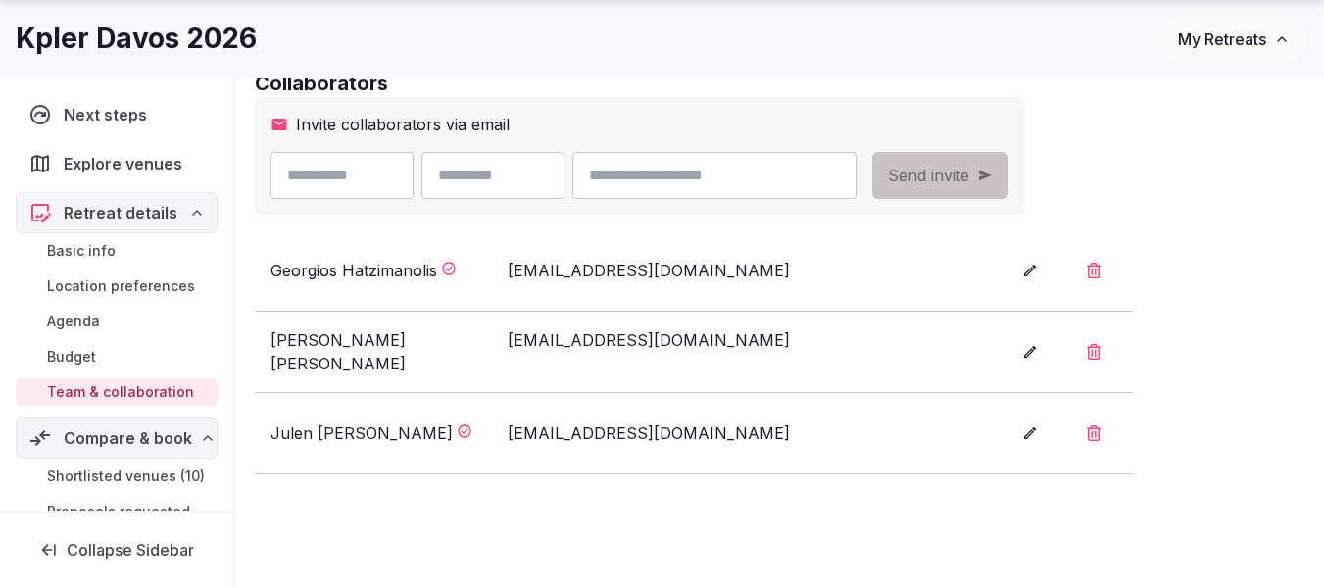
click at [118, 476] on span "Shortlisted venues (10)" at bounding box center [126, 476] width 158 height 20
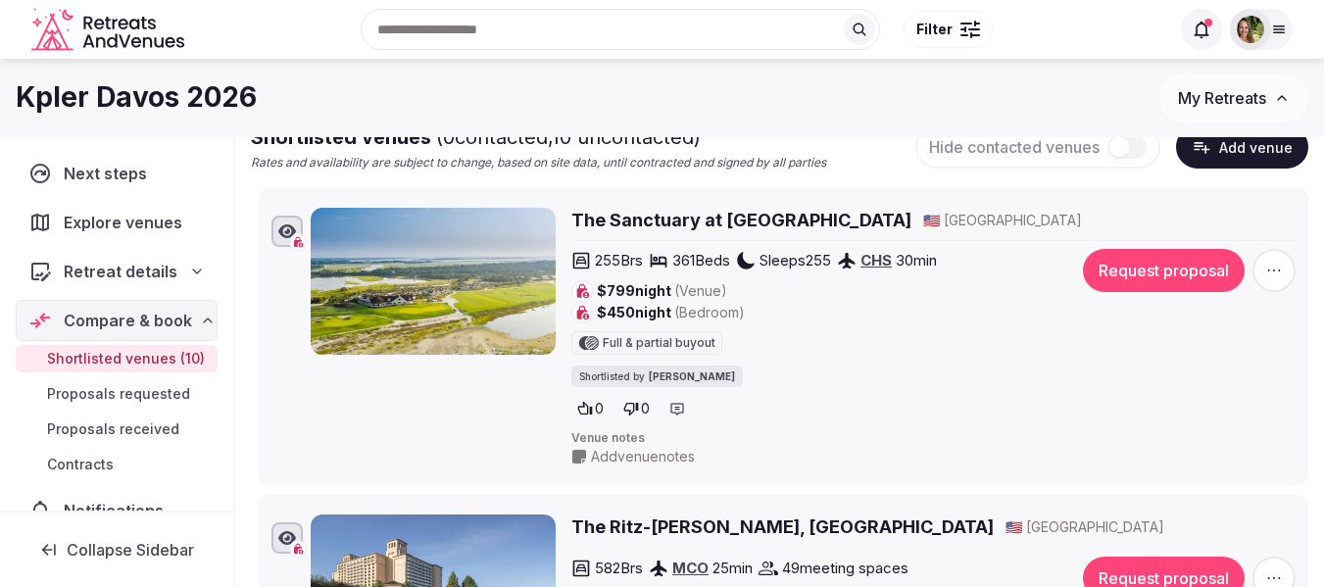
scroll to position [294, 0]
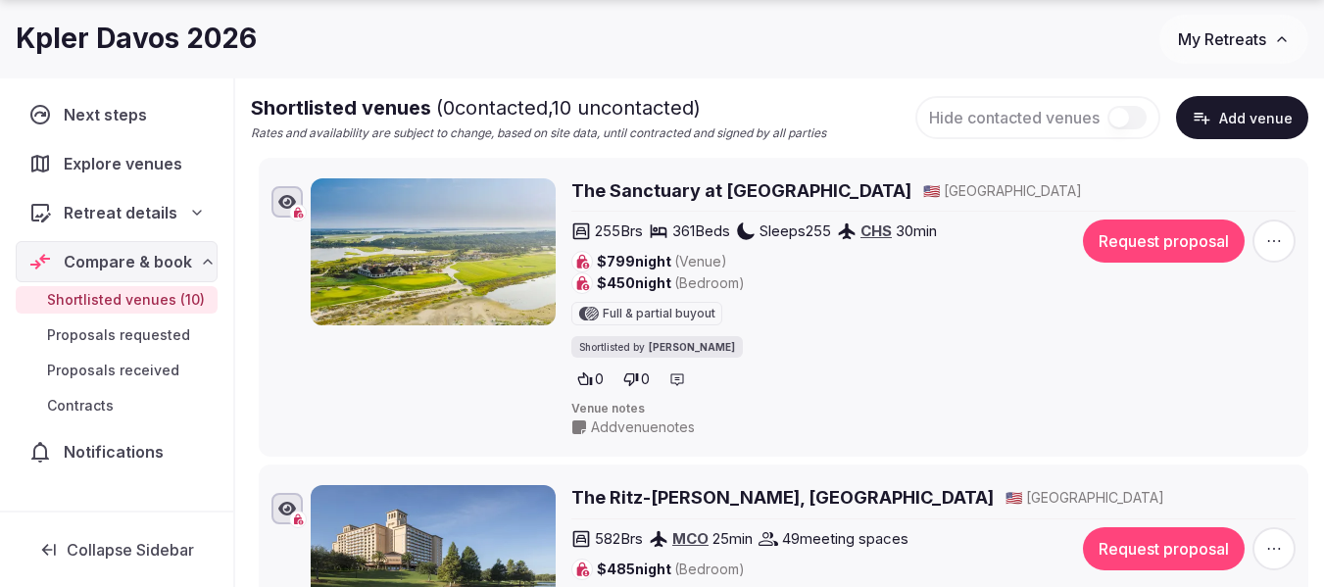
click at [1267, 243] on icon "button" at bounding box center [1274, 241] width 20 height 20
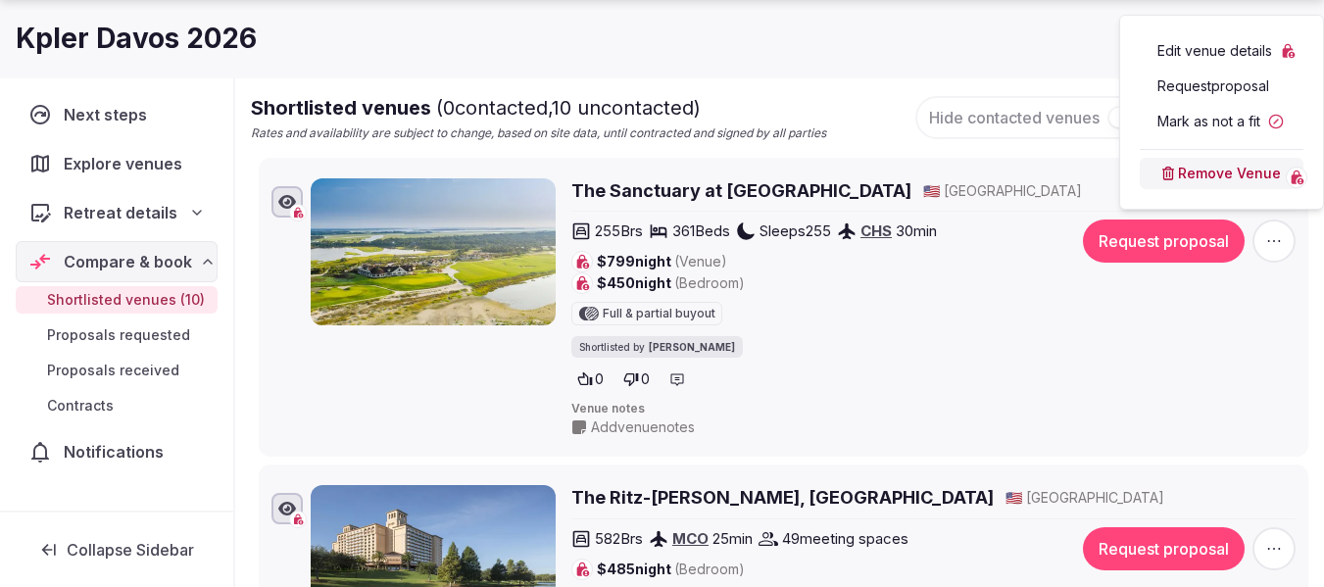
click at [1209, 129] on button "Mark as not a fit" at bounding box center [1222, 121] width 164 height 31
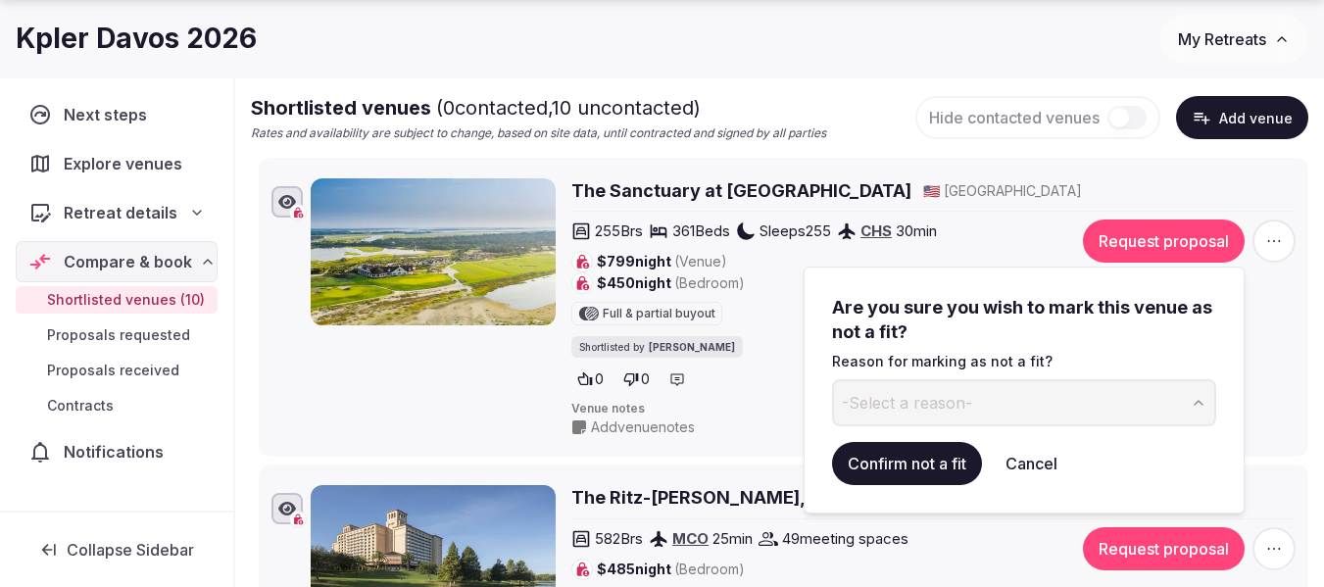
click at [937, 398] on span "-Select a reason-" at bounding box center [907, 403] width 130 height 22
click at [907, 452] on button "Confirm not a fit" at bounding box center [907, 463] width 150 height 43
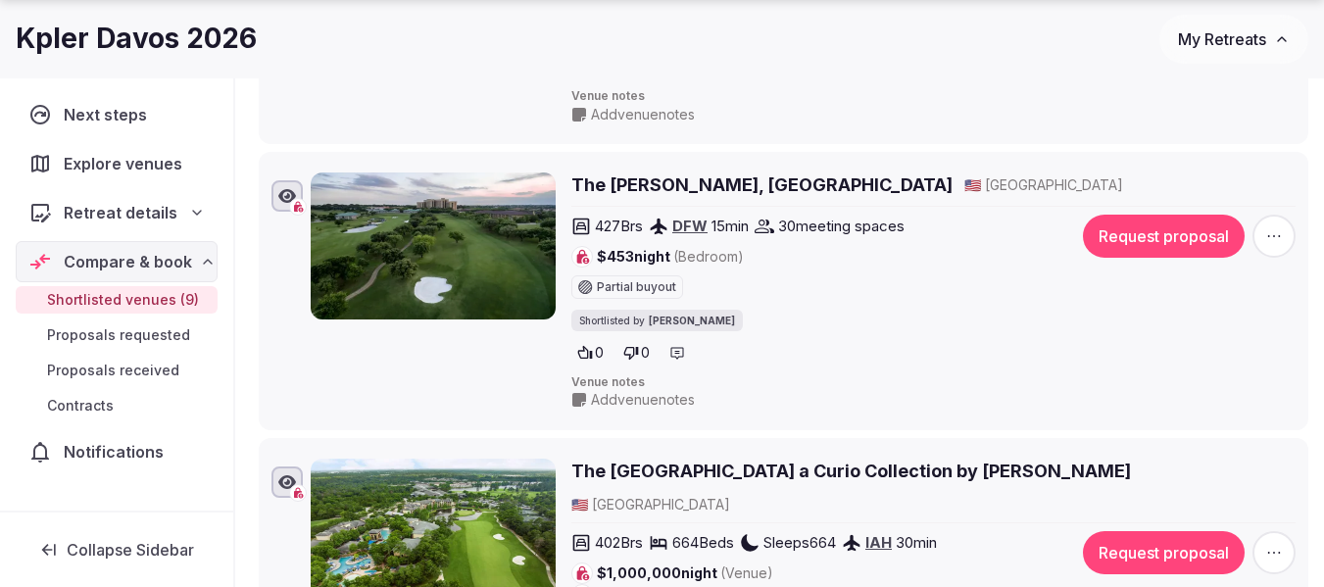
scroll to position [753, 0]
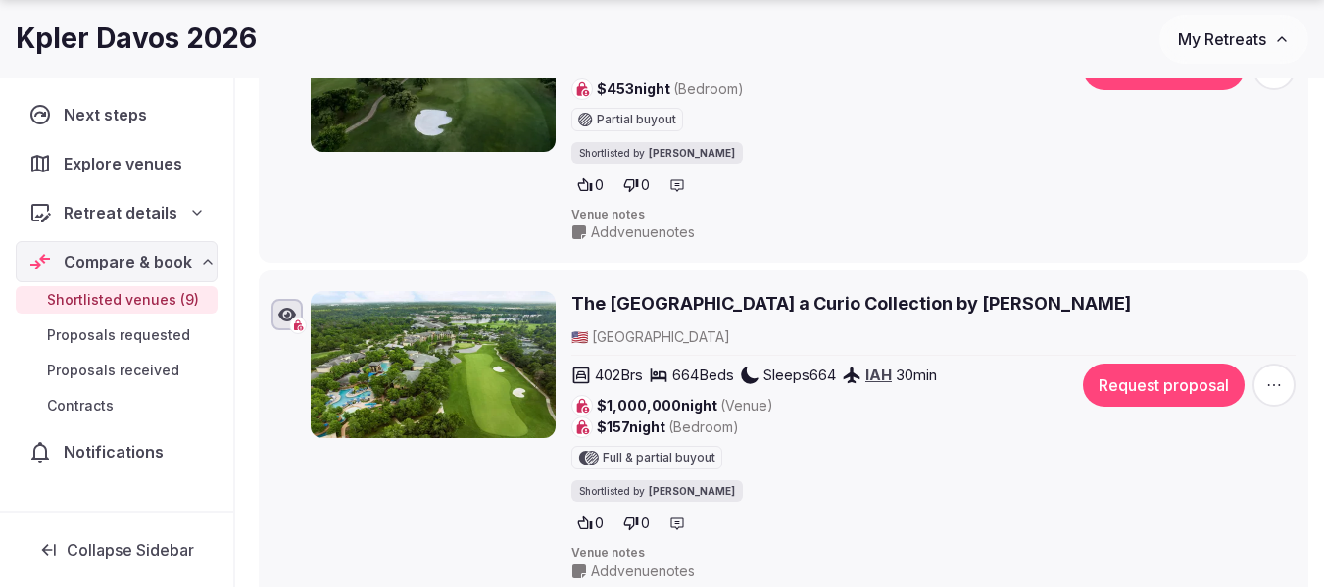
click at [1272, 375] on icon "button" at bounding box center [1274, 385] width 20 height 20
click at [1218, 225] on button "Mark as not a fit" at bounding box center [1222, 234] width 164 height 31
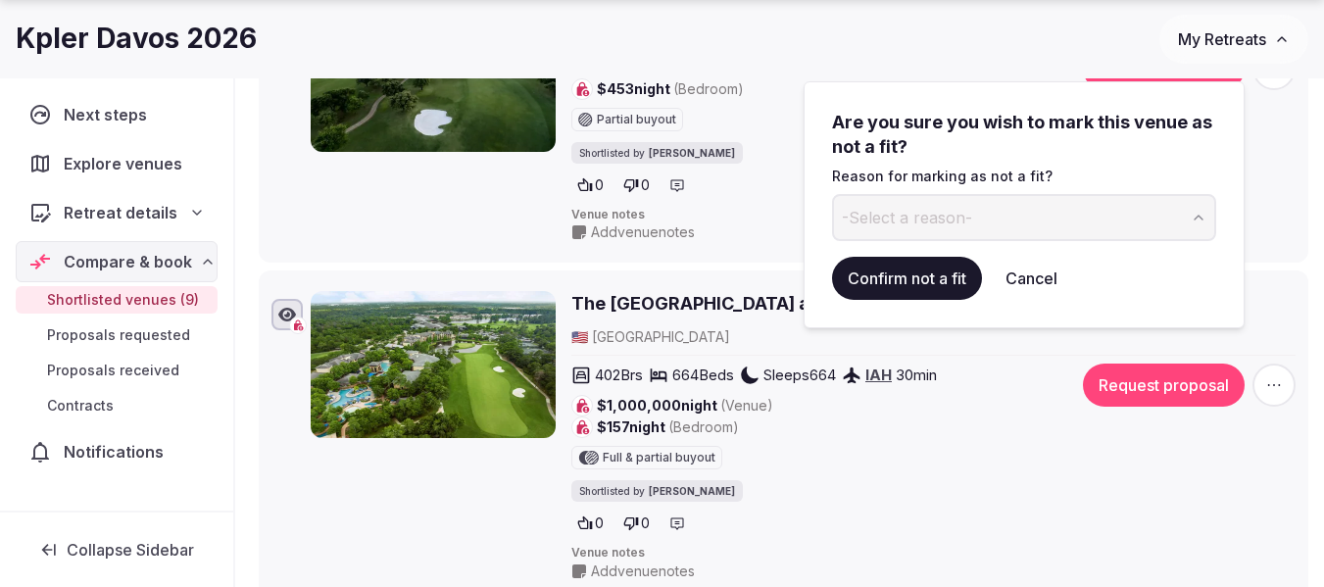
click at [981, 211] on button "-Select a reason-" at bounding box center [1024, 217] width 384 height 47
click at [901, 286] on button "Confirm not a fit" at bounding box center [907, 278] width 150 height 43
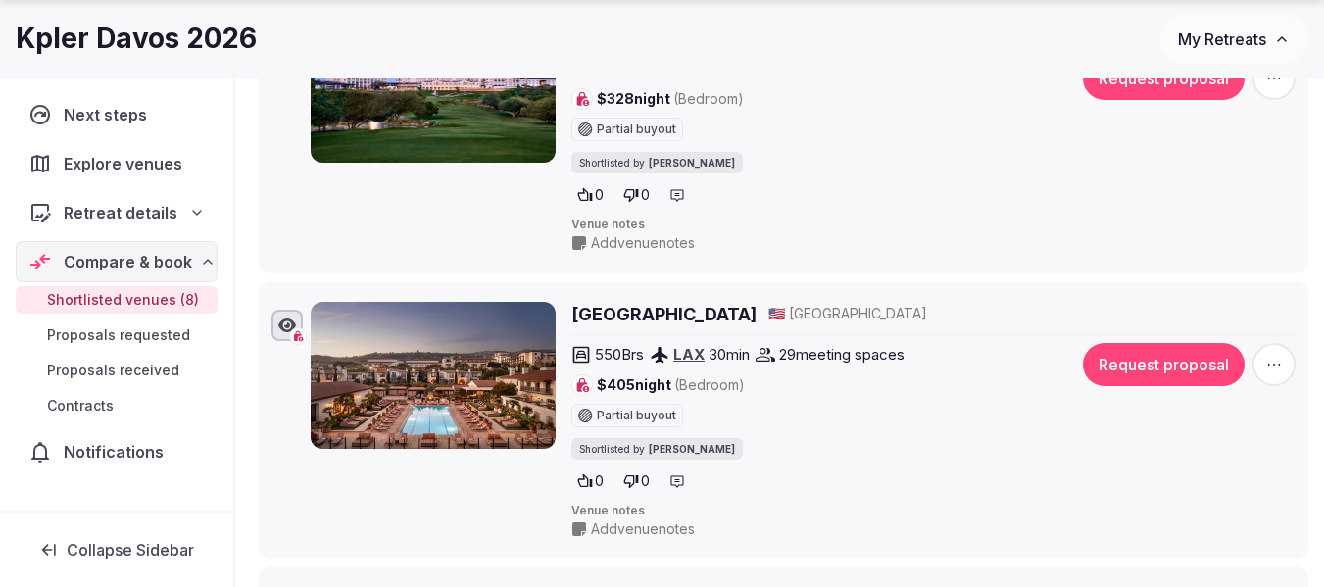
scroll to position [1047, 0]
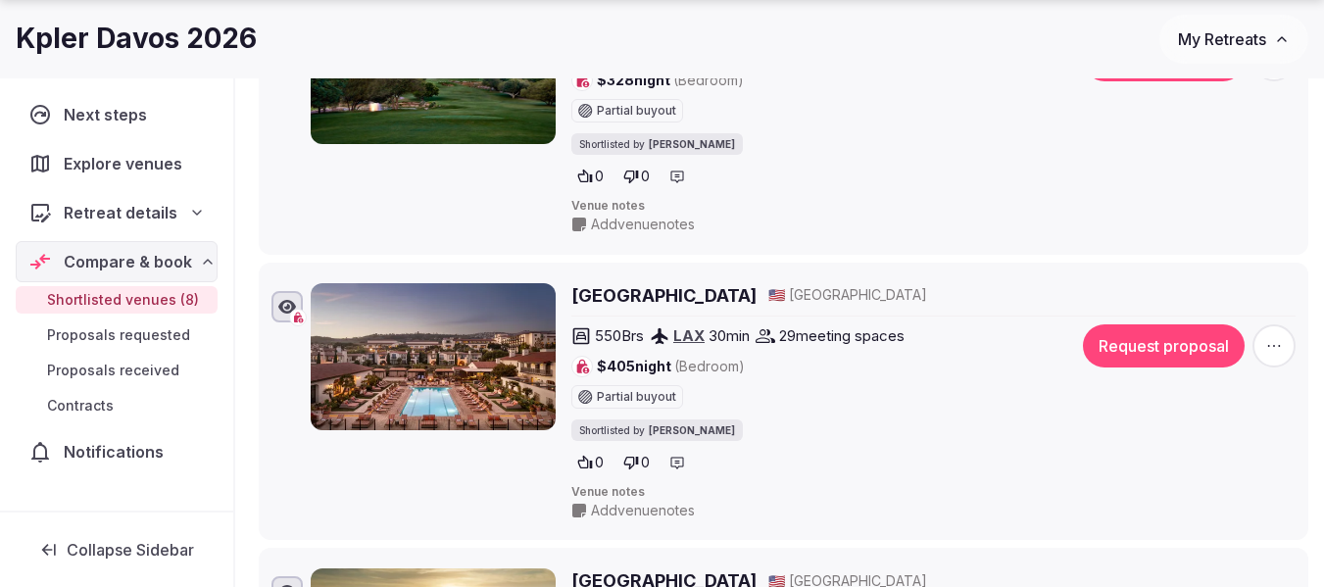
click at [1276, 348] on icon "button" at bounding box center [1274, 346] width 20 height 20
click at [1214, 220] on button "Mark as not a fit" at bounding box center [1222, 226] width 164 height 31
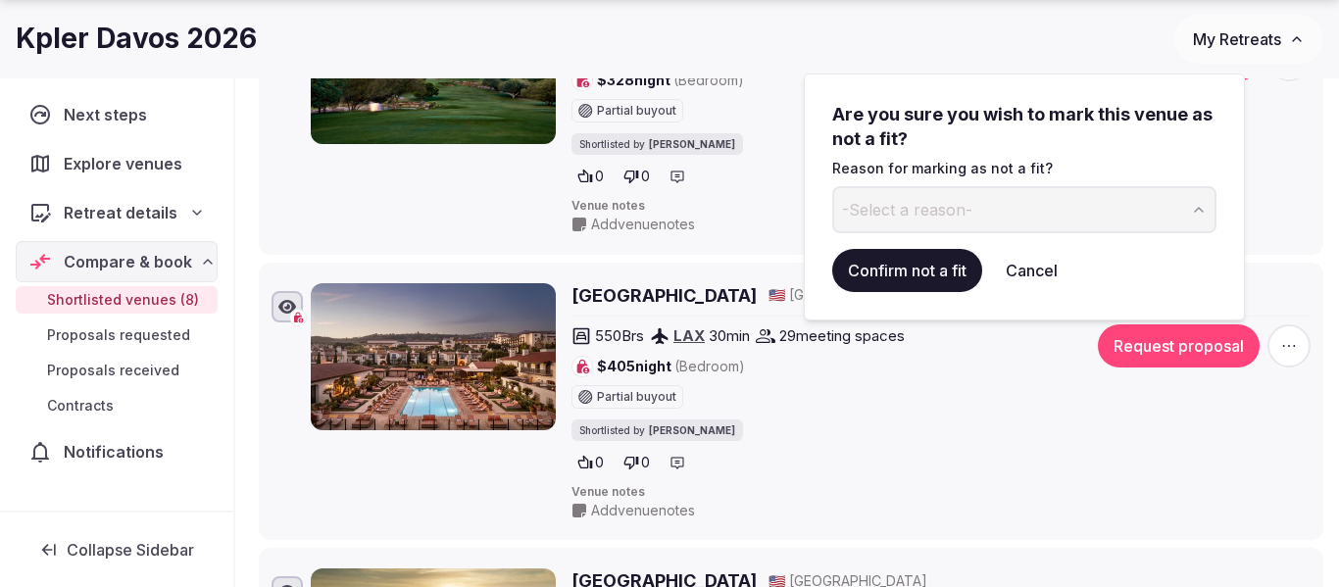
click at [1058, 219] on button "-Select a reason-" at bounding box center [1024, 209] width 384 height 47
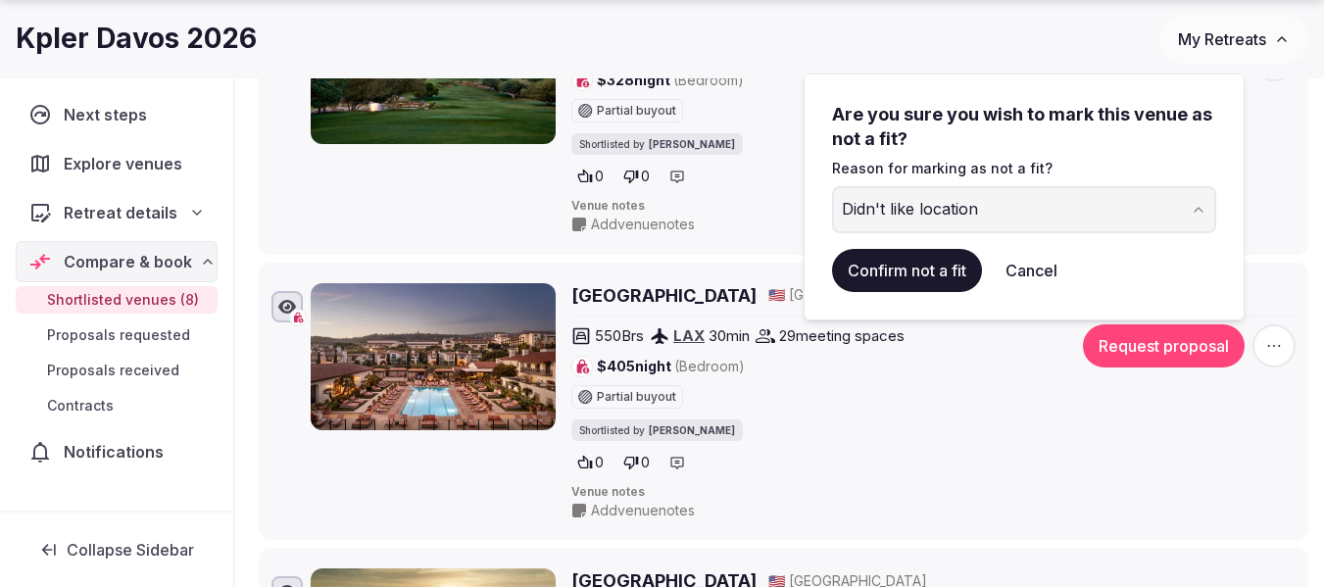
click at [903, 275] on button "Confirm not a fit" at bounding box center [907, 270] width 150 height 43
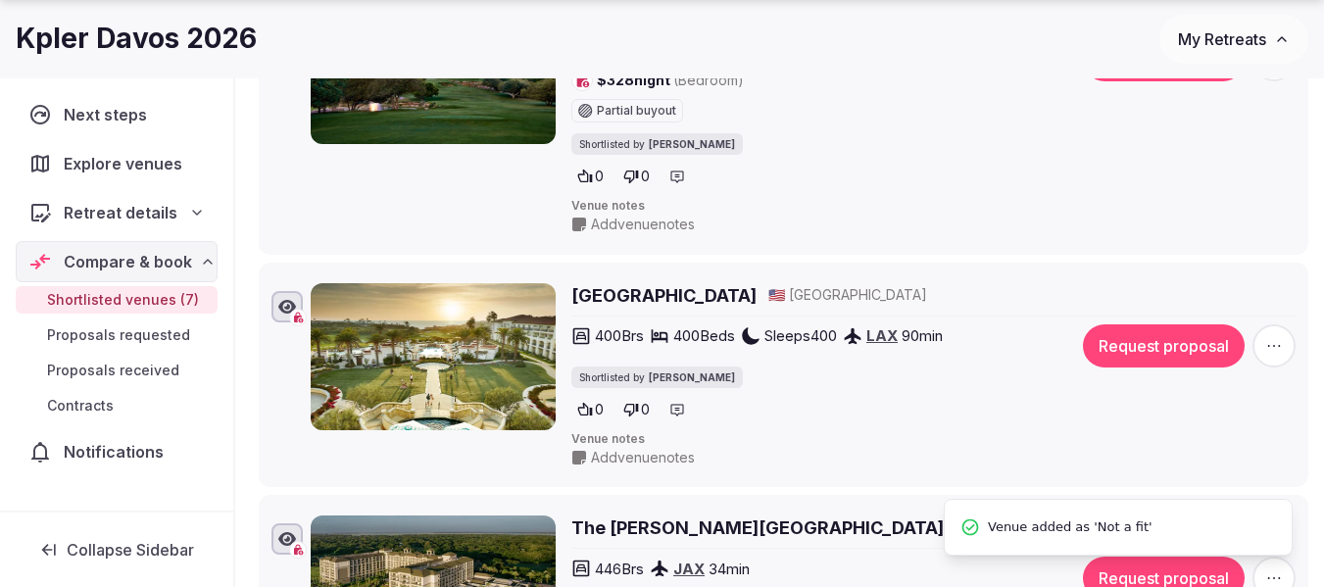
click at [1257, 345] on span "button" at bounding box center [1273, 345] width 43 height 43
click at [1209, 220] on button "Mark as not a fit" at bounding box center [1222, 226] width 164 height 31
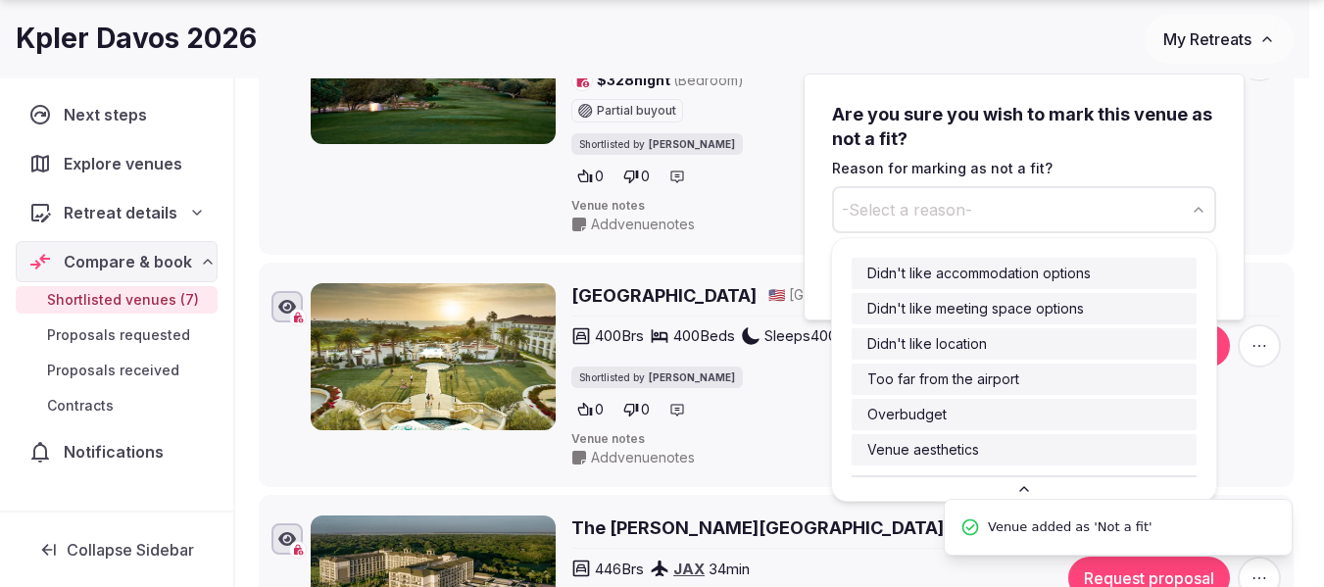
click at [917, 205] on span "-Select a reason-" at bounding box center [907, 210] width 130 height 22
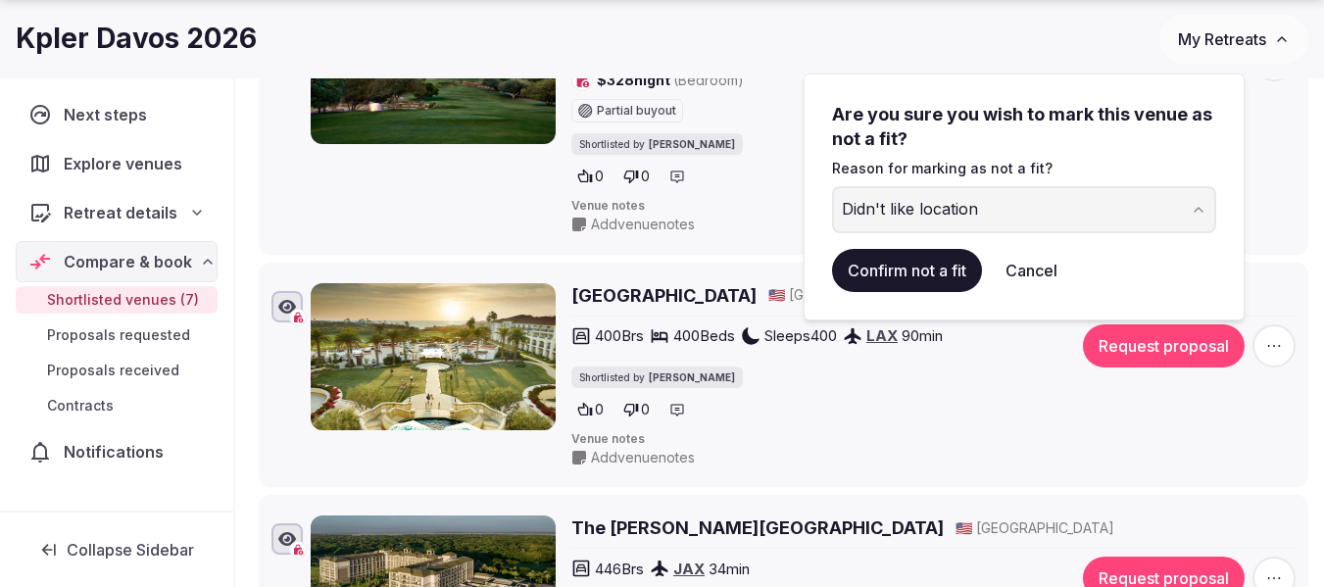
click at [924, 277] on button "Confirm not a fit" at bounding box center [907, 270] width 150 height 43
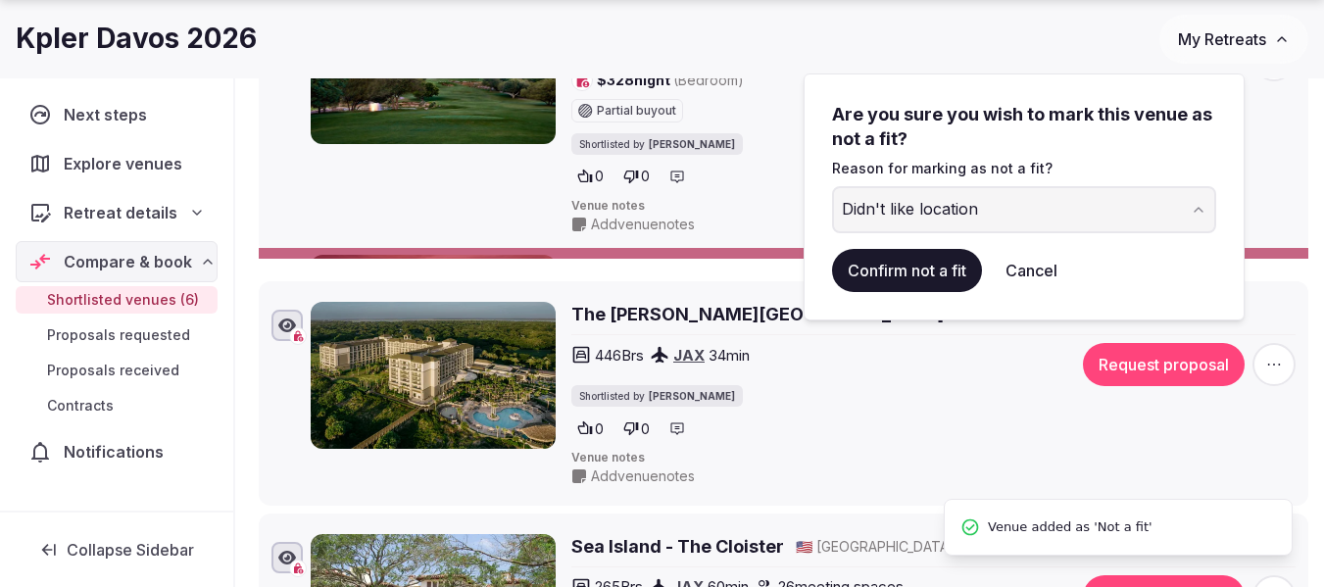
scroll to position [0, 0]
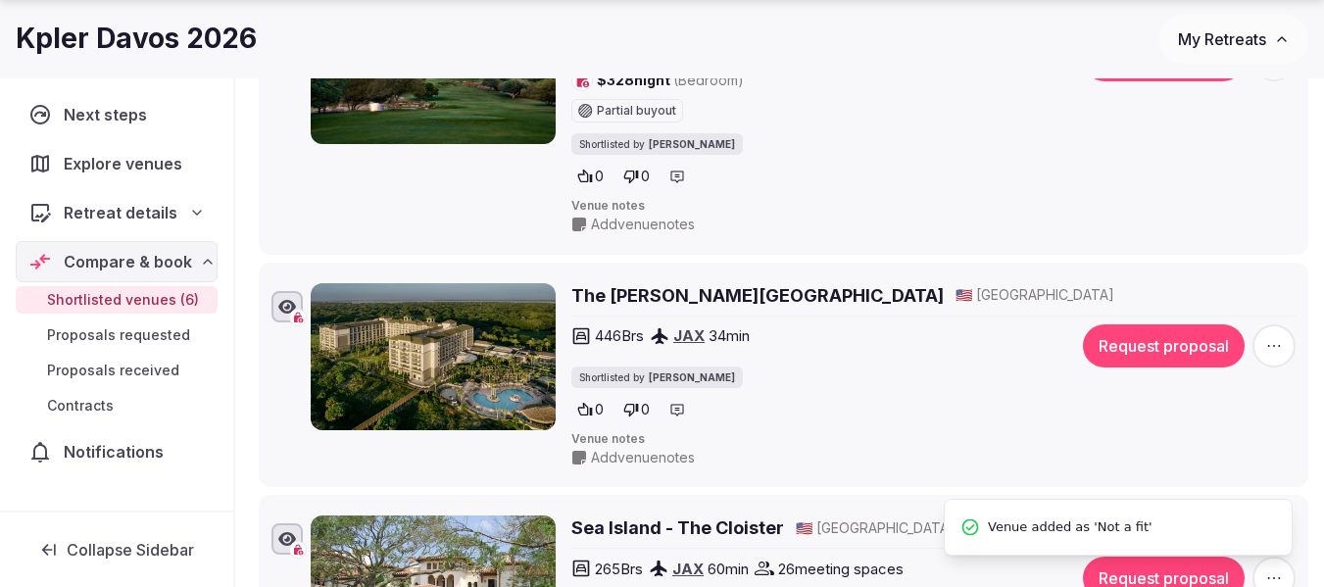
click at [1273, 346] on icon "button" at bounding box center [1274, 346] width 20 height 20
click at [1215, 228] on button "Mark as not a fit" at bounding box center [1222, 226] width 164 height 31
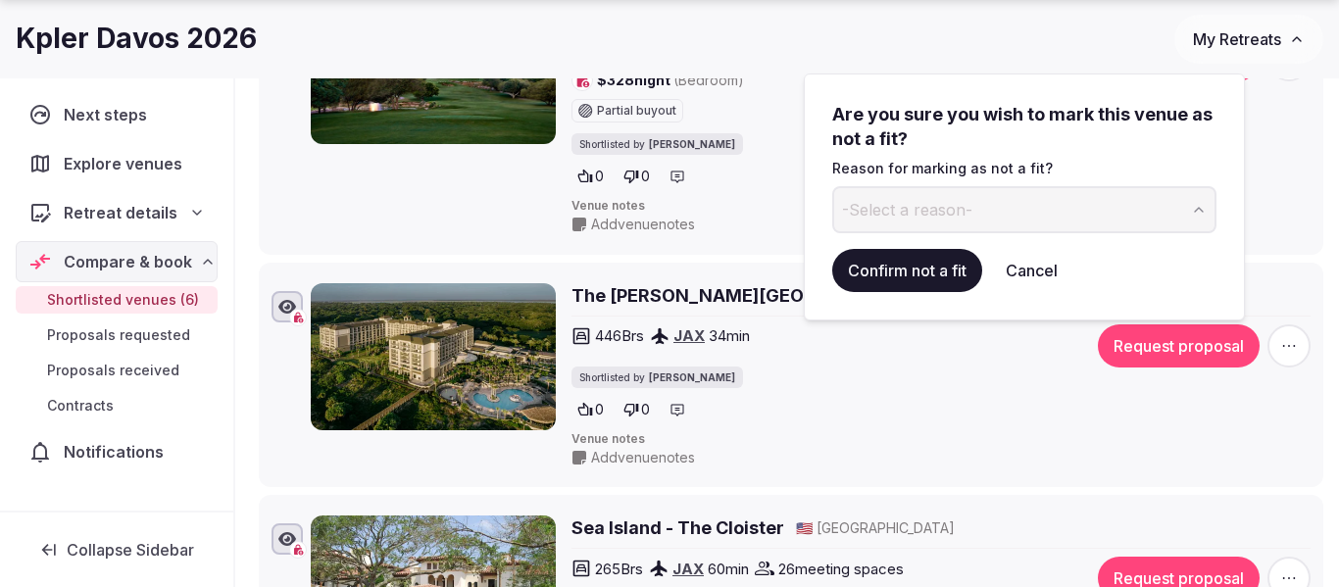
click at [1018, 202] on button "-Select a reason-" at bounding box center [1024, 209] width 384 height 47
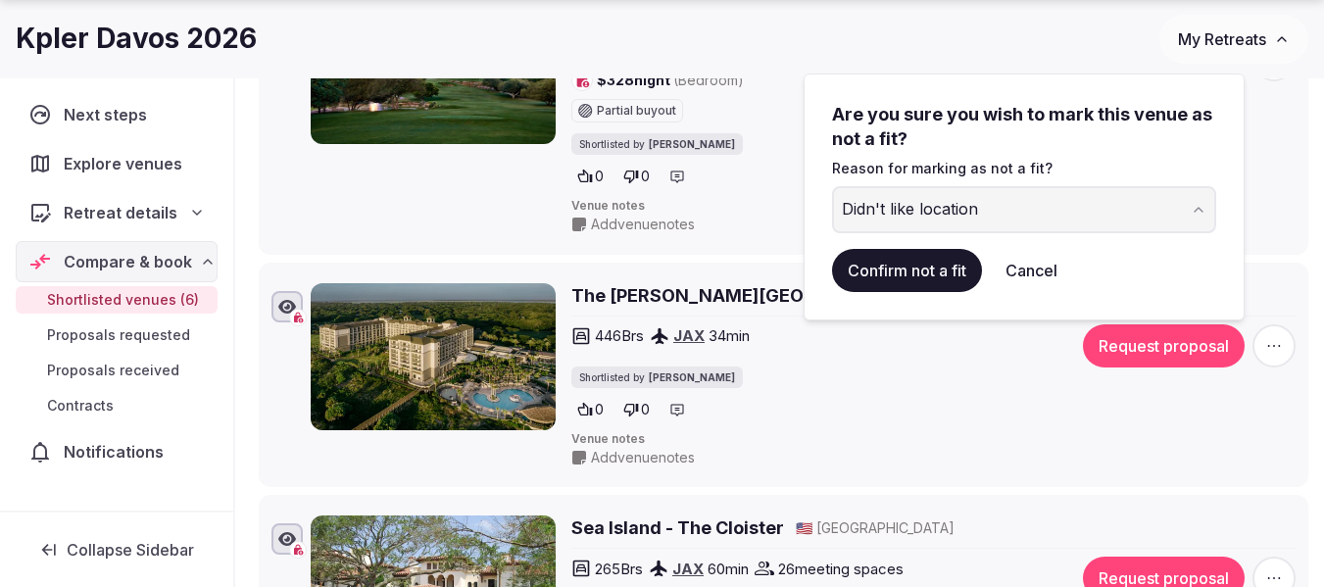
click at [908, 269] on button "Confirm not a fit" at bounding box center [907, 270] width 150 height 43
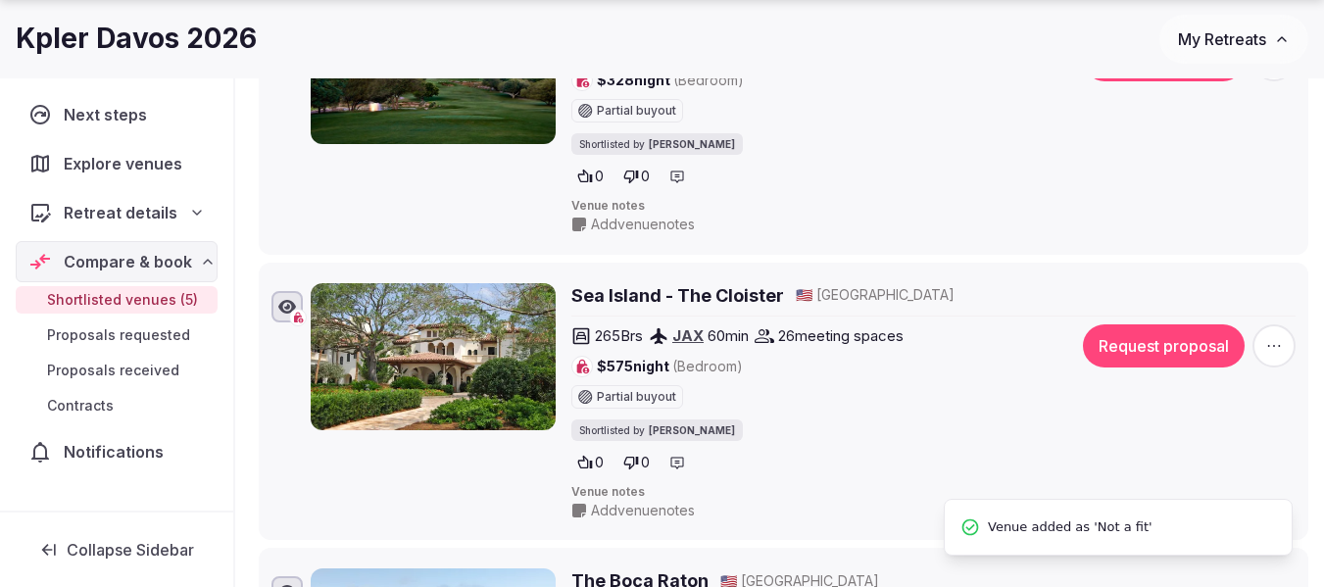
click at [1271, 353] on icon "button" at bounding box center [1274, 346] width 20 height 20
click at [1211, 231] on button "Mark as not a fit" at bounding box center [1222, 226] width 164 height 31
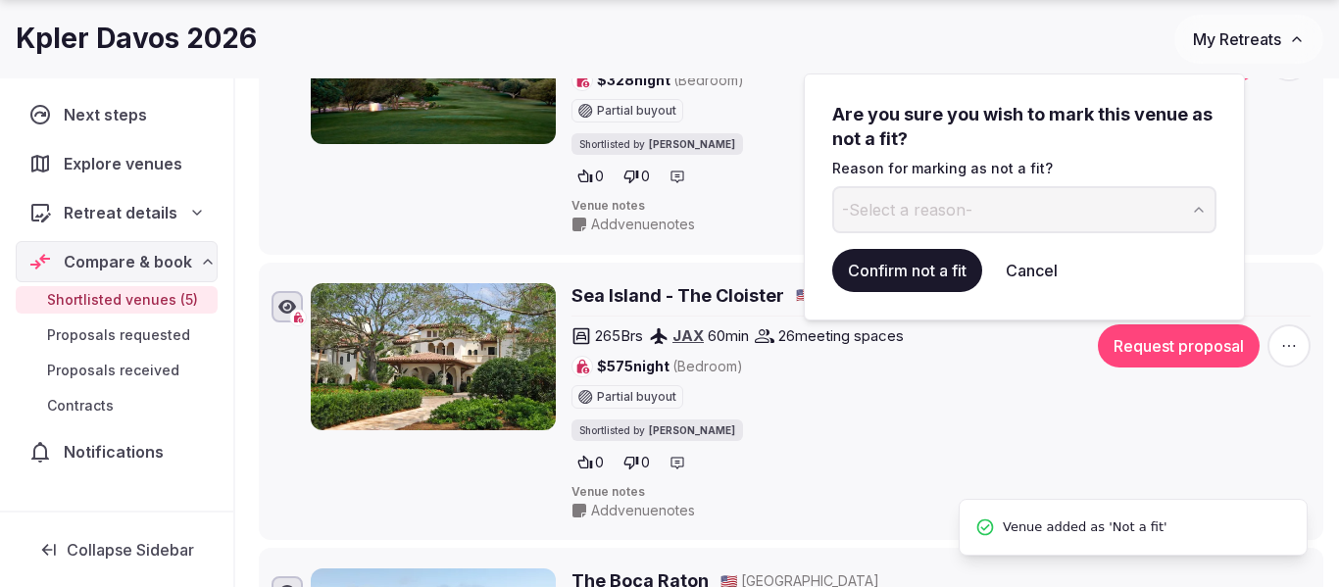
click at [970, 193] on button "-Select a reason-" at bounding box center [1024, 209] width 384 height 47
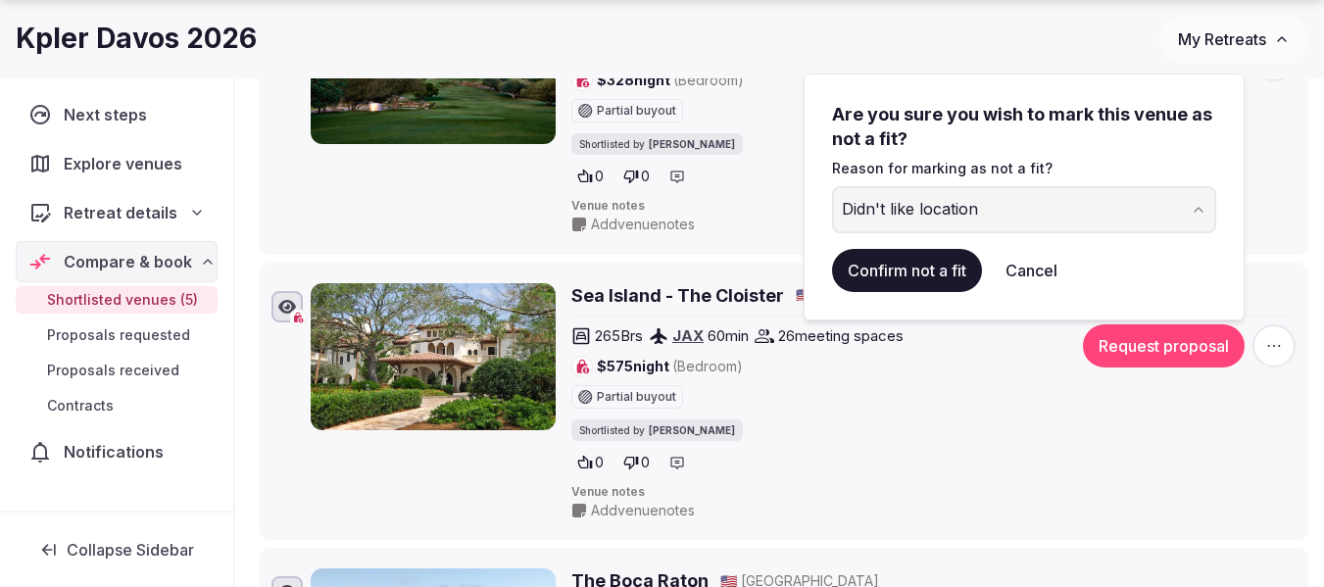
click at [909, 269] on button "Confirm not a fit" at bounding box center [907, 270] width 150 height 43
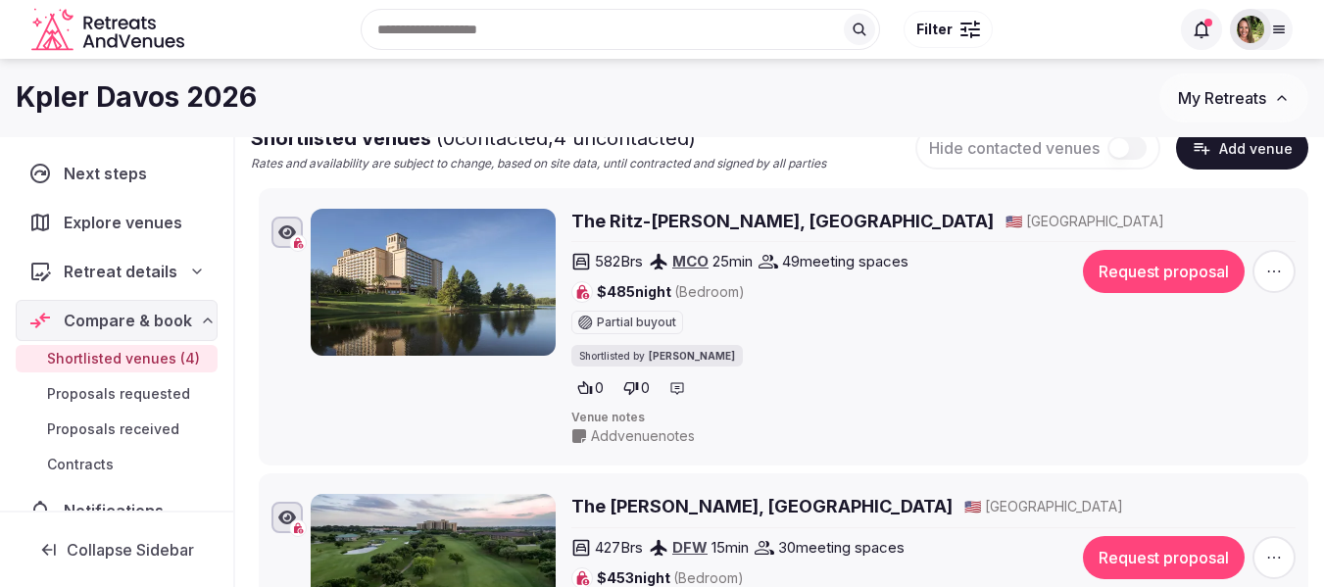
scroll to position [263, 0]
